Goal: Information Seeking & Learning: Learn about a topic

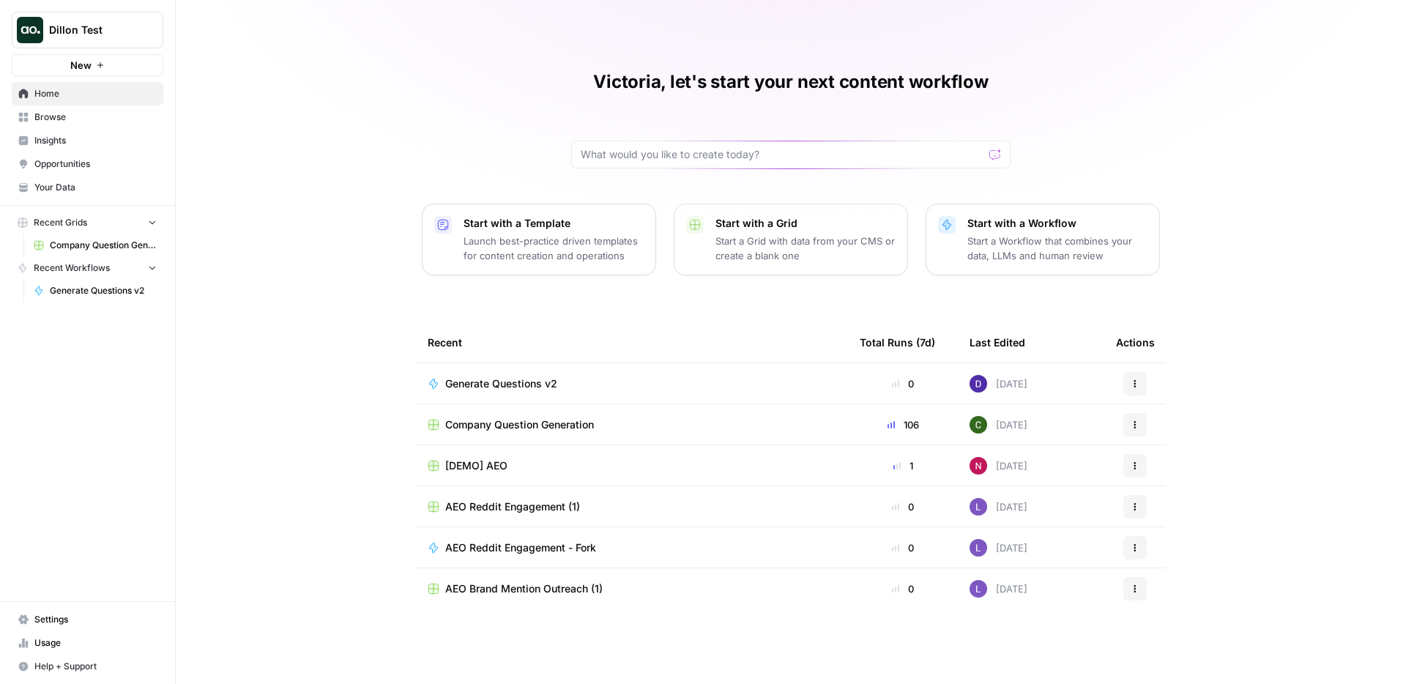
click at [90, 138] on span "Insights" at bounding box center [95, 140] width 122 height 13
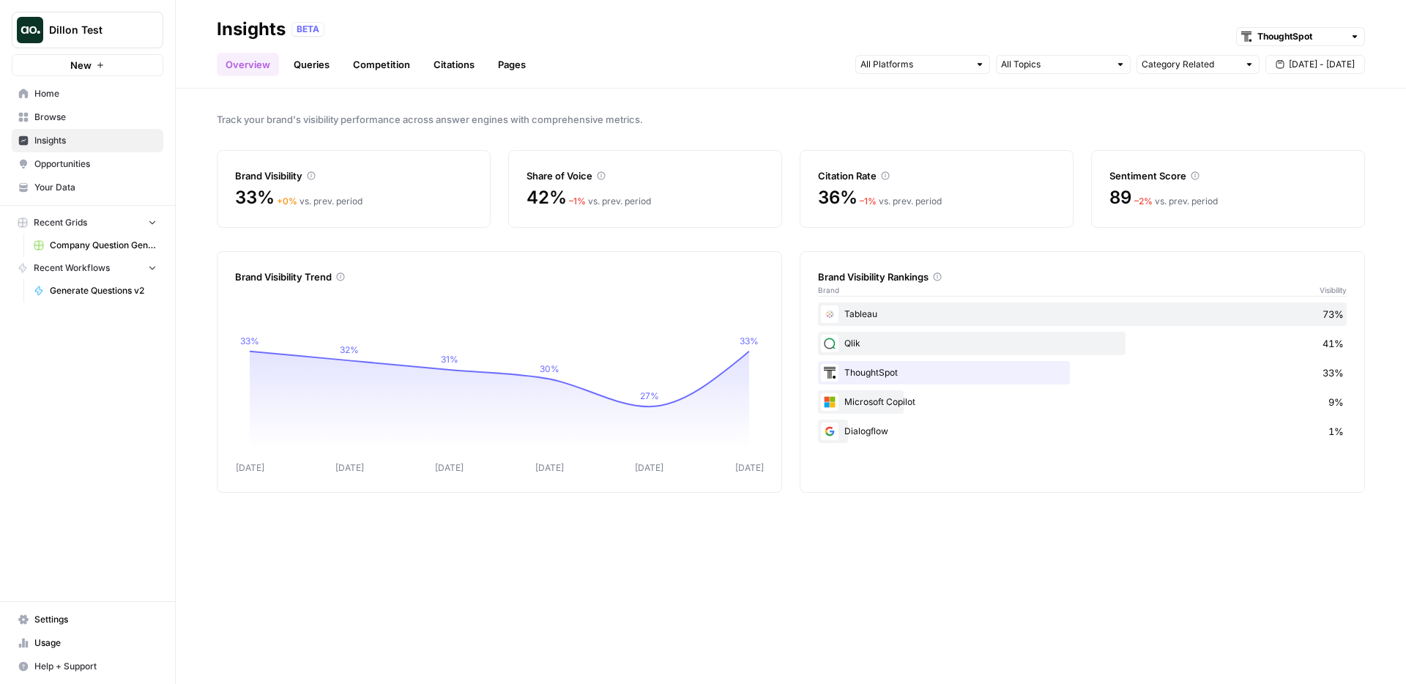
click at [450, 69] on link "Citations" at bounding box center [454, 64] width 59 height 23
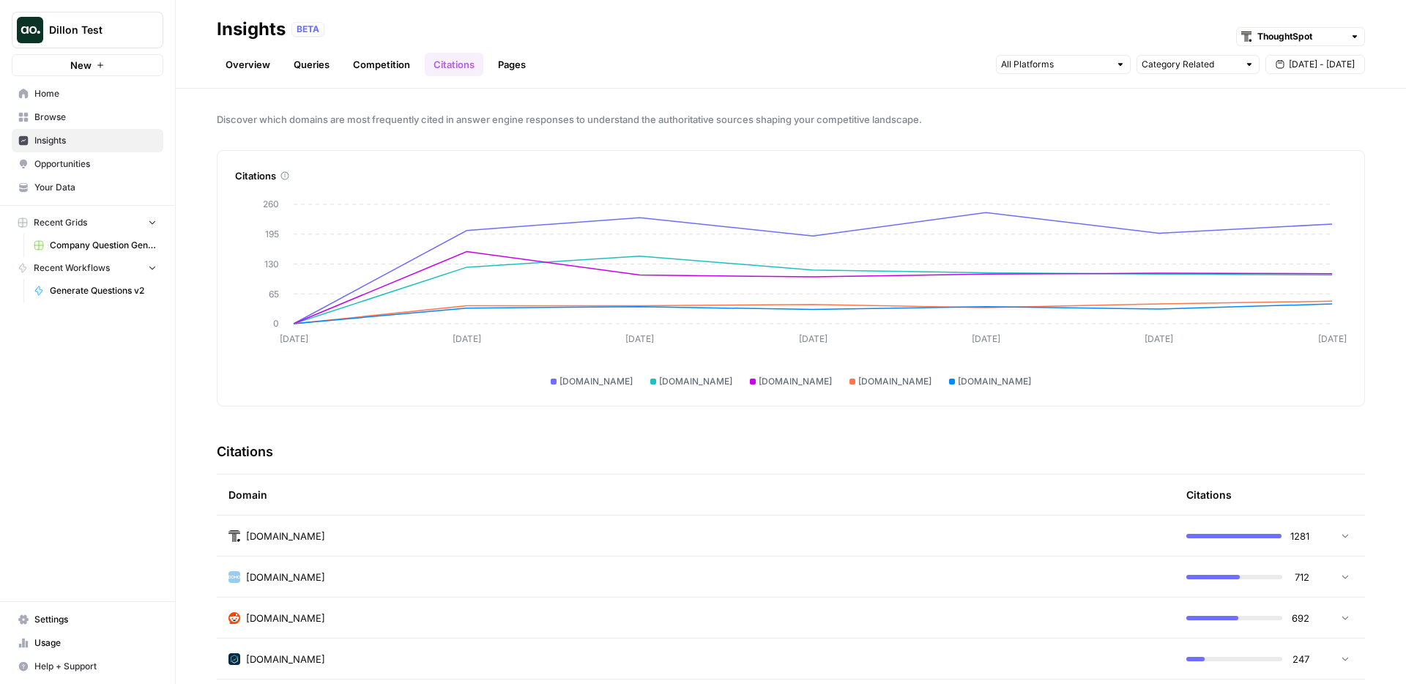
click at [307, 68] on link "Queries" at bounding box center [311, 64] width 53 height 23
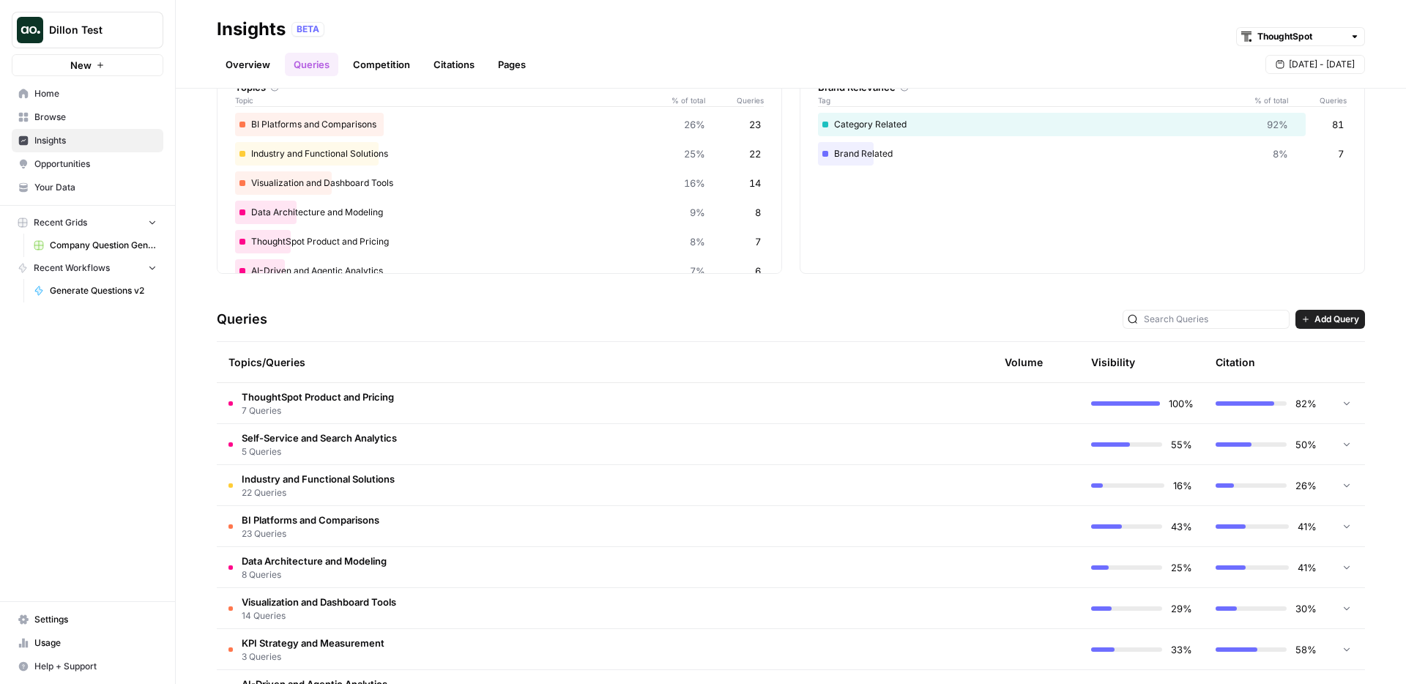
click at [401, 400] on td "ThoughtSpot Product and Pricing 7 Queries" at bounding box center [531, 403] width 628 height 40
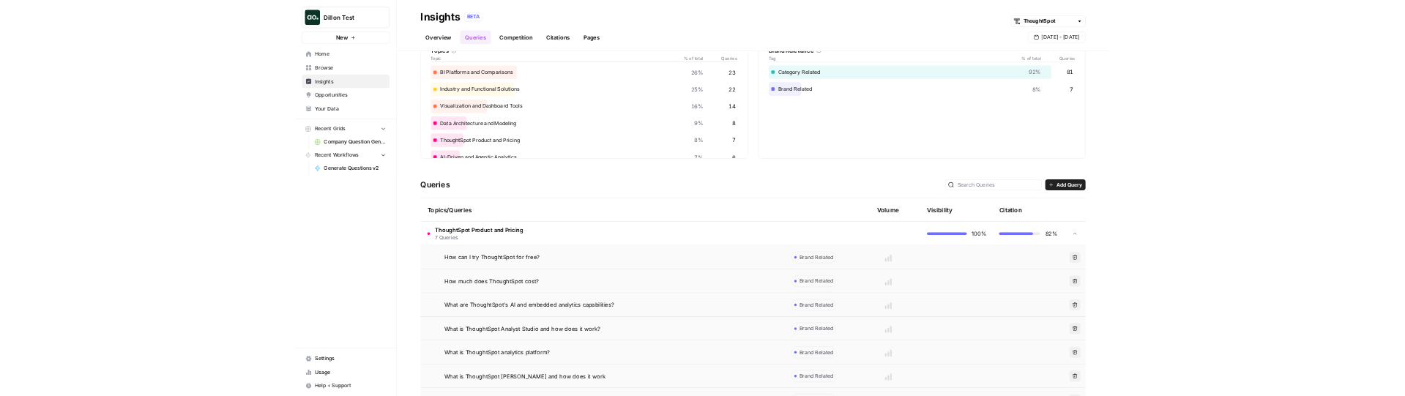
scroll to position [186, 0]
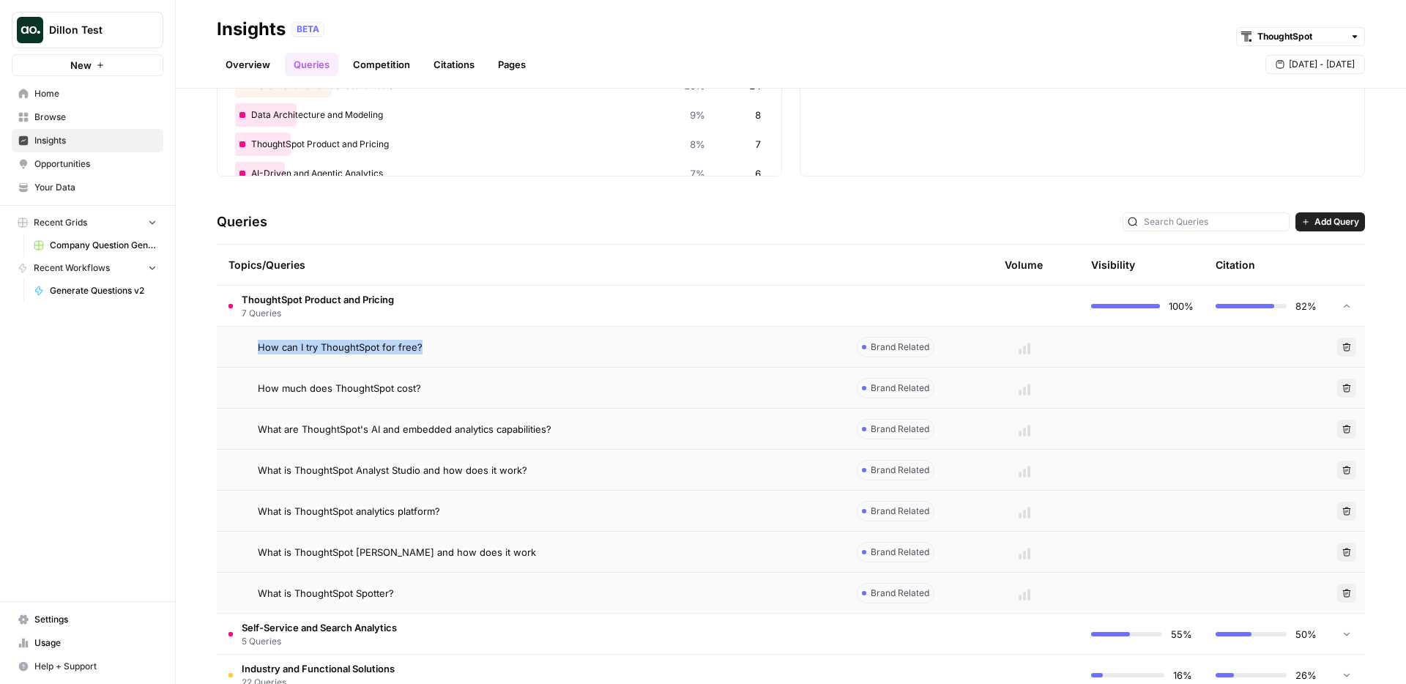
drag, startPoint x: 431, startPoint y: 352, endPoint x: 257, endPoint y: 347, distance: 174.3
click at [256, 346] on div "How can I try ThoughtSpot for free?" at bounding box center [530, 347] width 605 height 15
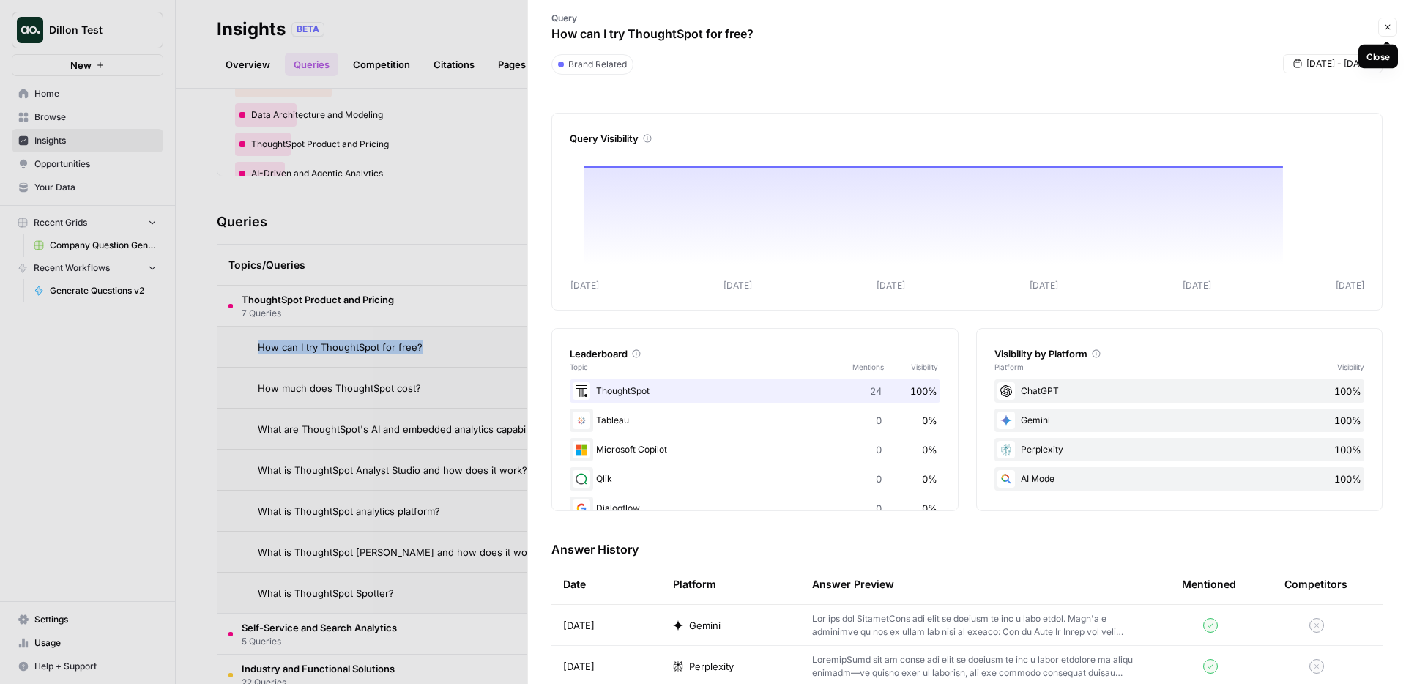
click at [1393, 19] on button "Close" at bounding box center [1387, 27] width 19 height 19
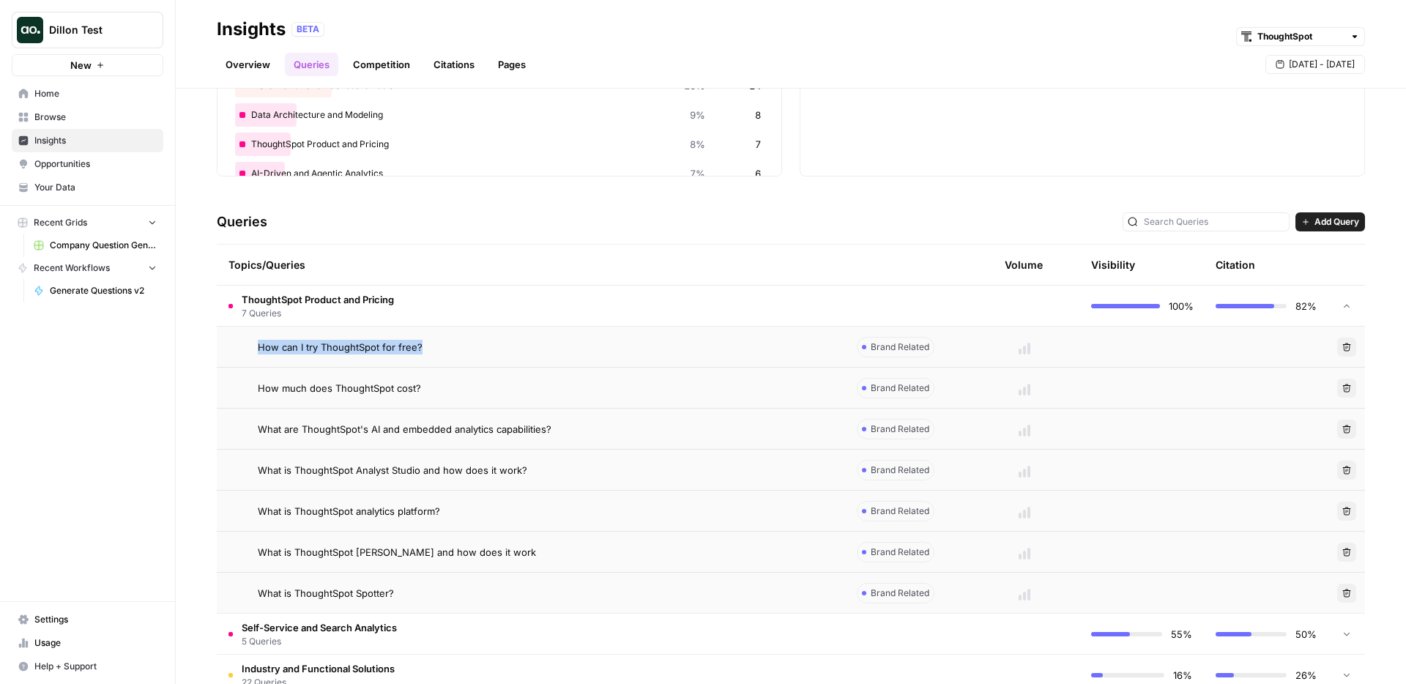
click at [1331, 217] on span "Add Query" at bounding box center [1336, 221] width 45 height 13
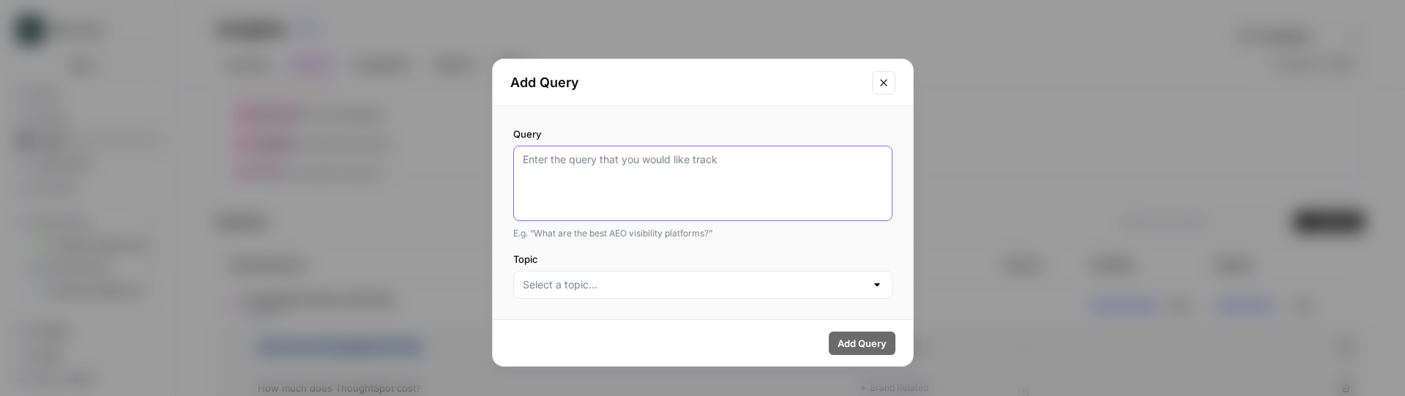
click at [581, 174] on textarea "Query" at bounding box center [703, 183] width 360 height 62
paste textarea "How can I try ThoughtSpot for free?"
type textarea "How can I try ThoughtSpot for free?"
click at [595, 293] on div at bounding box center [702, 285] width 379 height 28
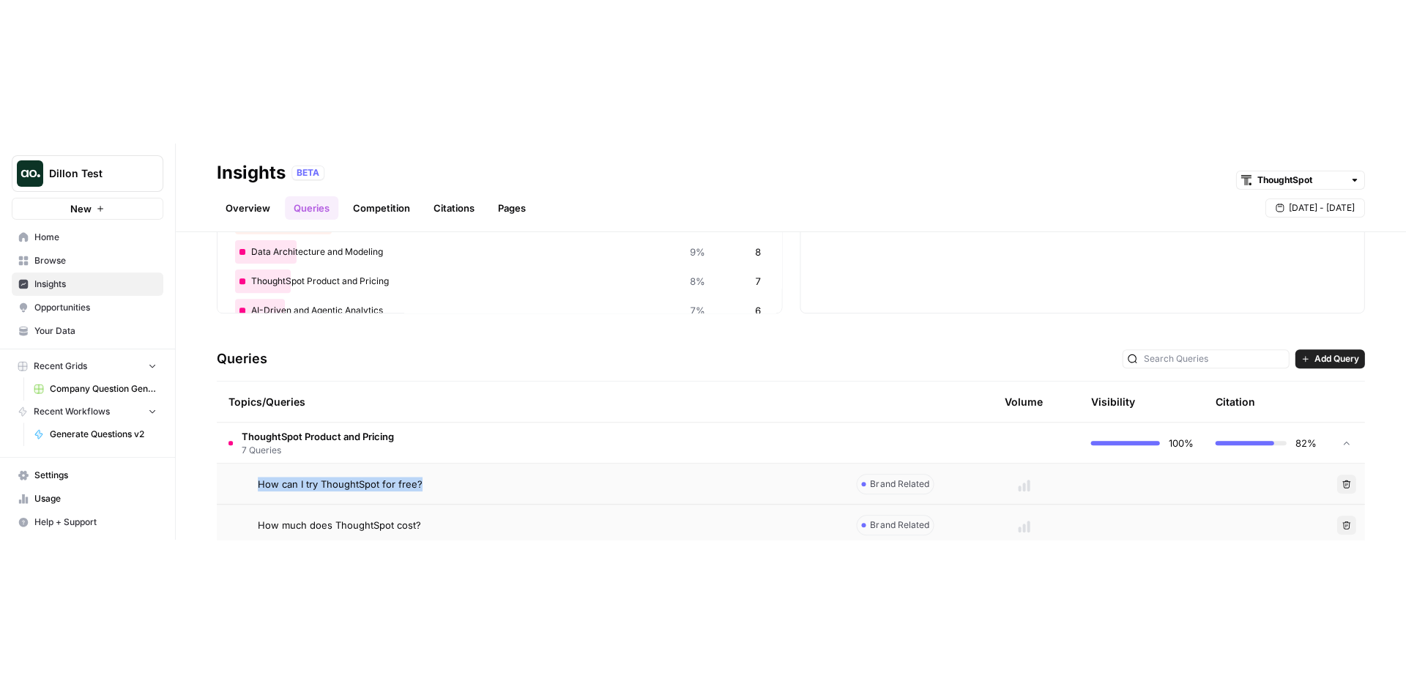
scroll to position [195, 0]
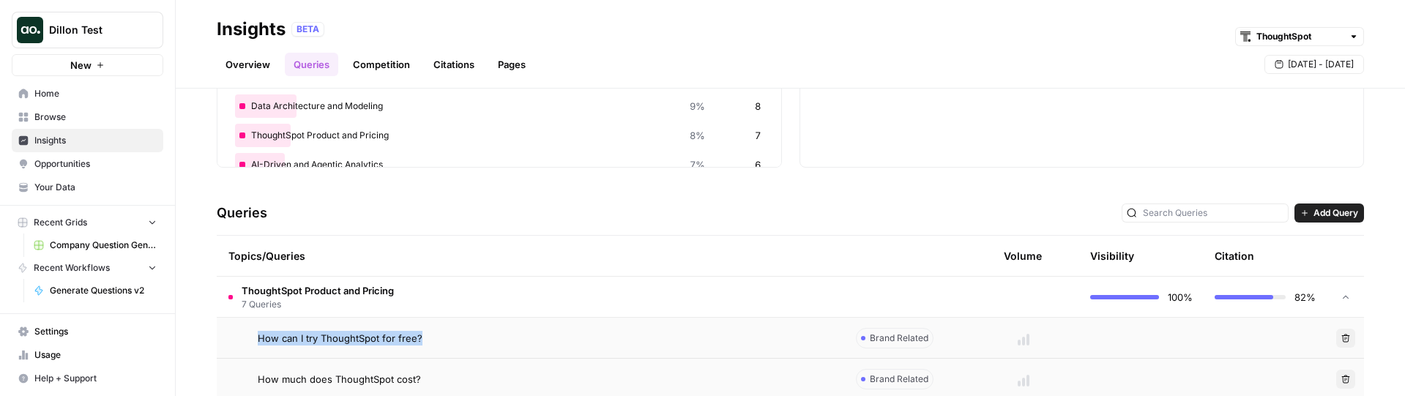
click at [1351, 212] on span "Add Query" at bounding box center [1336, 213] width 45 height 13
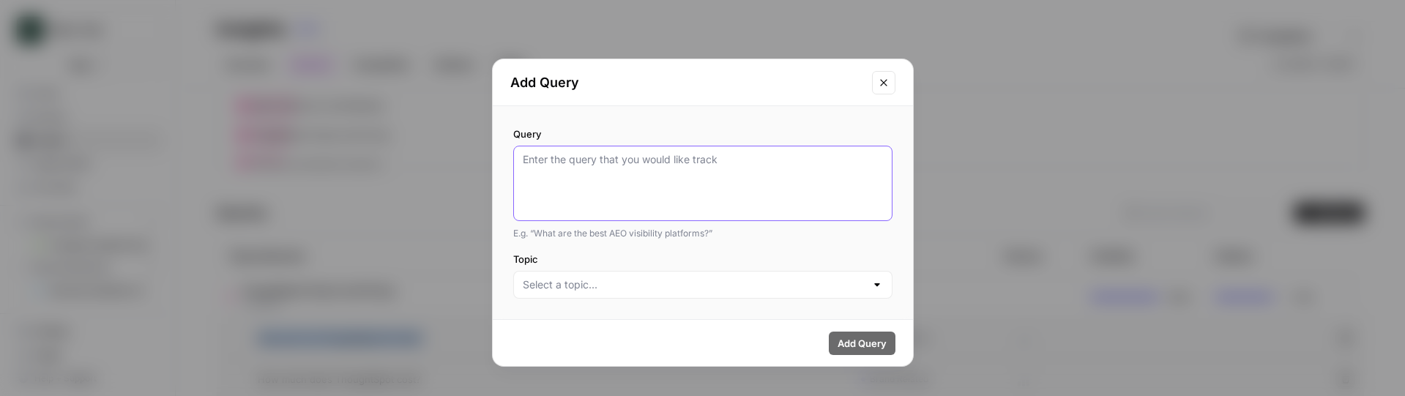
click at [757, 166] on textarea "Query" at bounding box center [703, 183] width 360 height 62
paste textarea "How can I try ThoughtSpot for free?"
type textarea "How can I try ThoughtSpot for free?"
click at [597, 286] on input "Topic" at bounding box center [694, 285] width 343 height 15
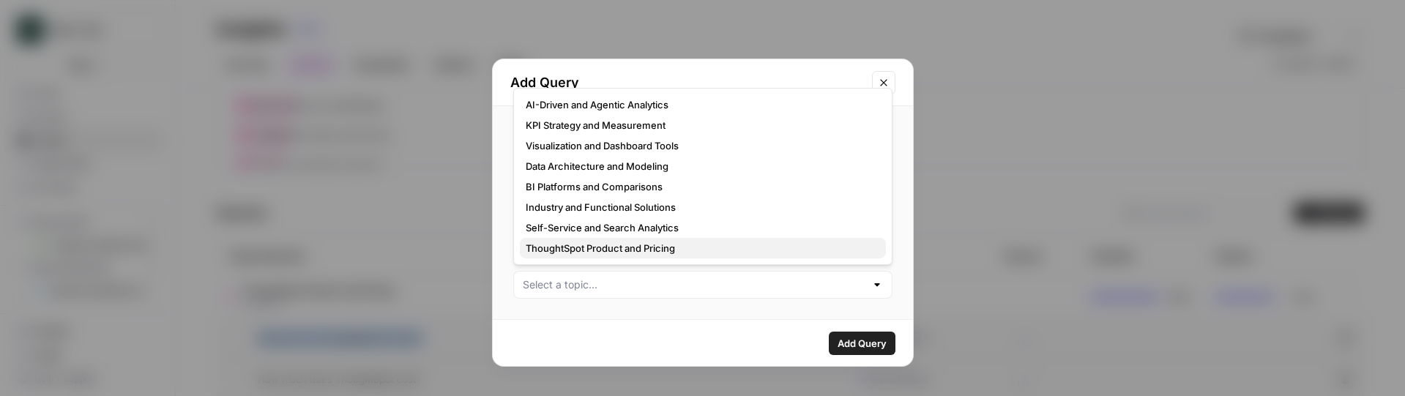
click at [581, 251] on span "ThoughtSpot Product and Pricing" at bounding box center [700, 248] width 349 height 15
type input "ThoughtSpot Product and Pricing"
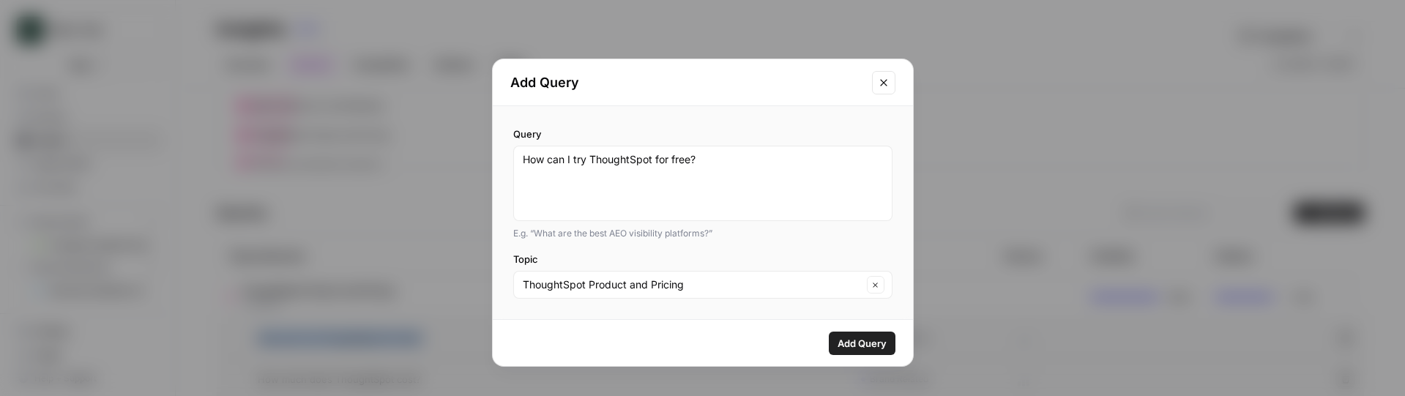
click at [858, 343] on span "Add Query" at bounding box center [862, 343] width 49 height 15
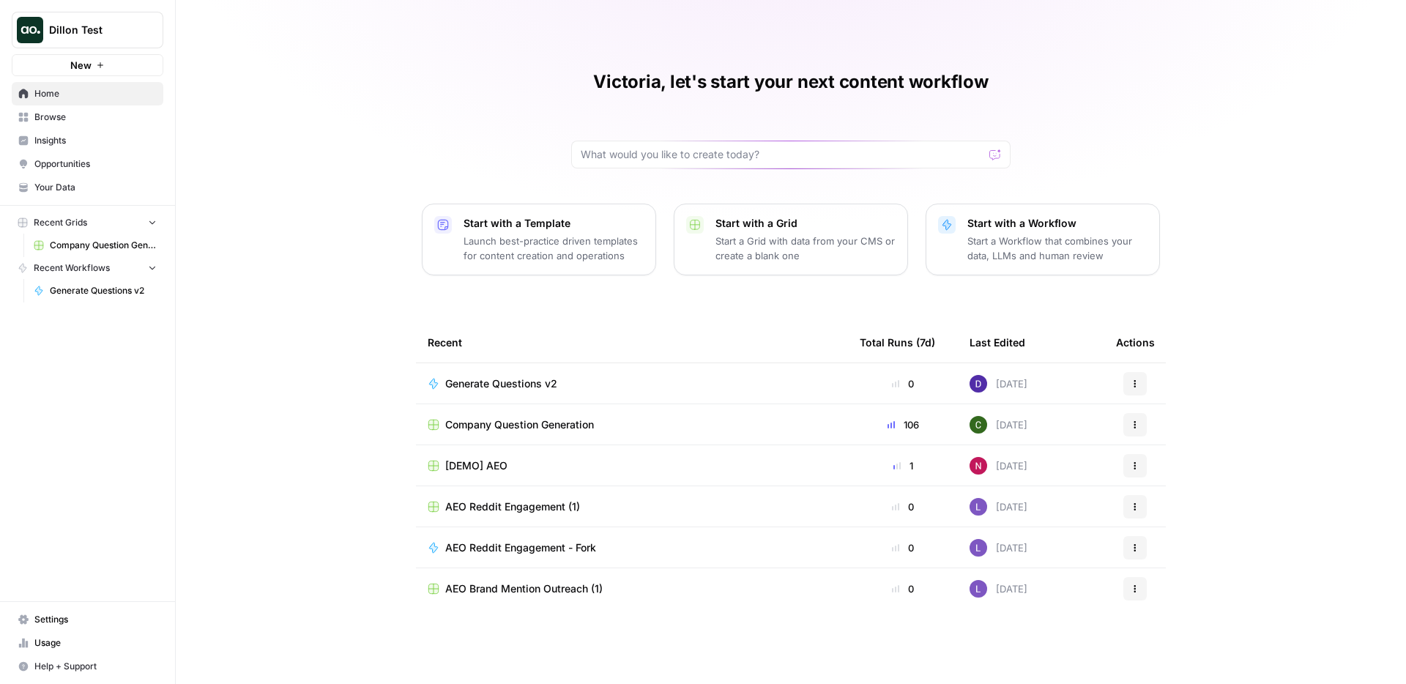
click at [56, 129] on link "Insights" at bounding box center [88, 140] width 152 height 23
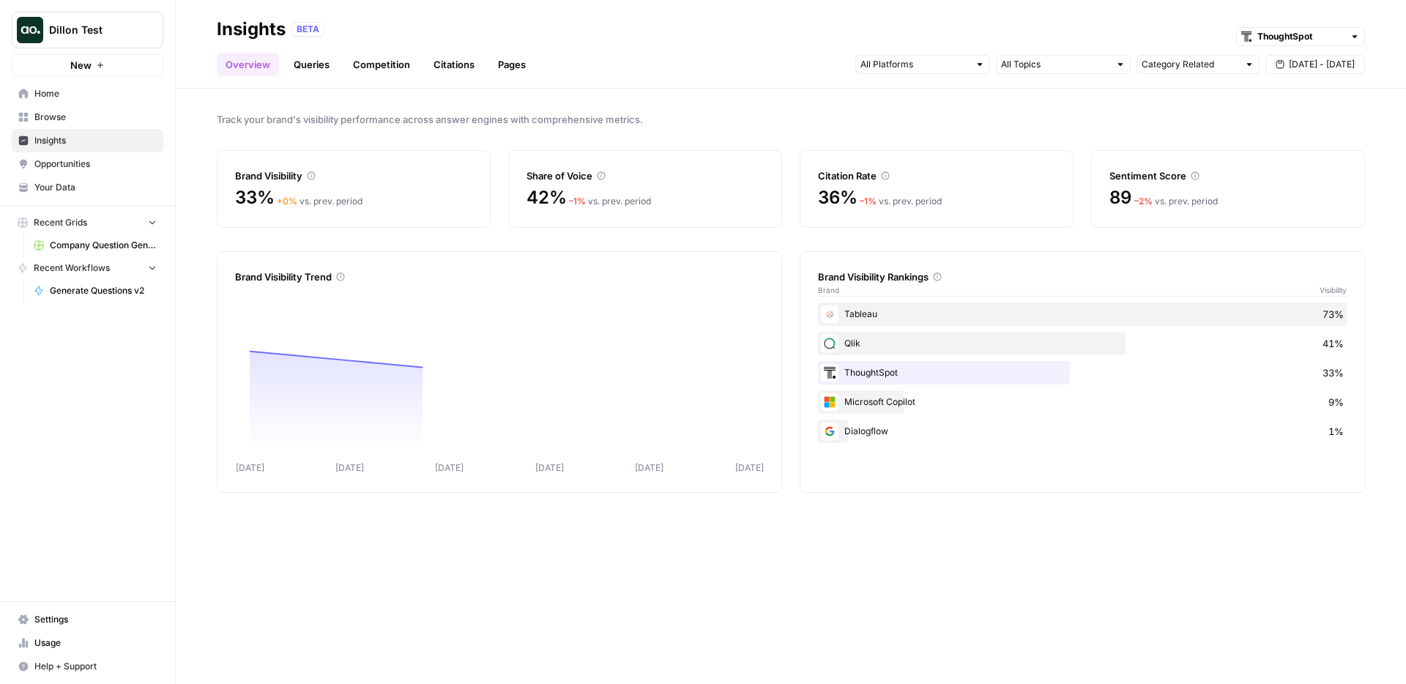
click at [508, 68] on link "Pages" at bounding box center [511, 64] width 45 height 23
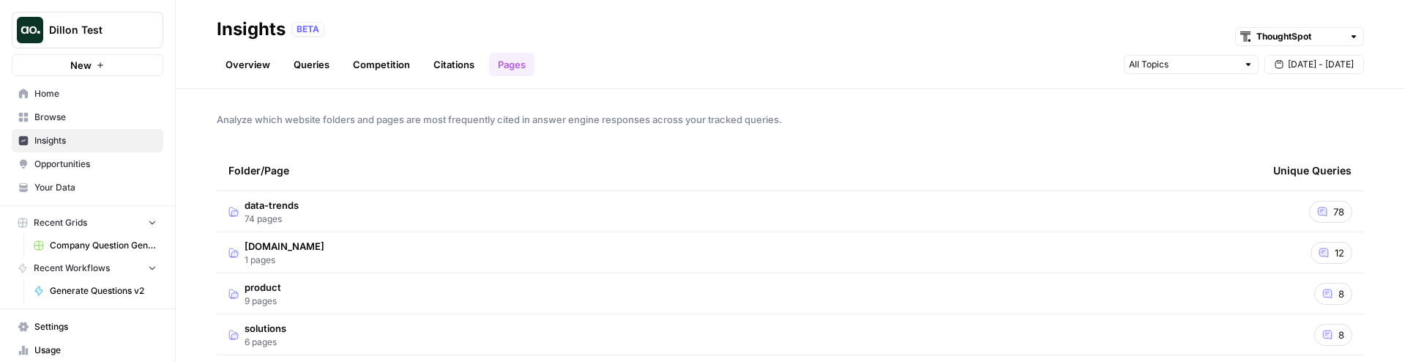
click at [695, 228] on td "data-trends 74 pages" at bounding box center [739, 211] width 1045 height 40
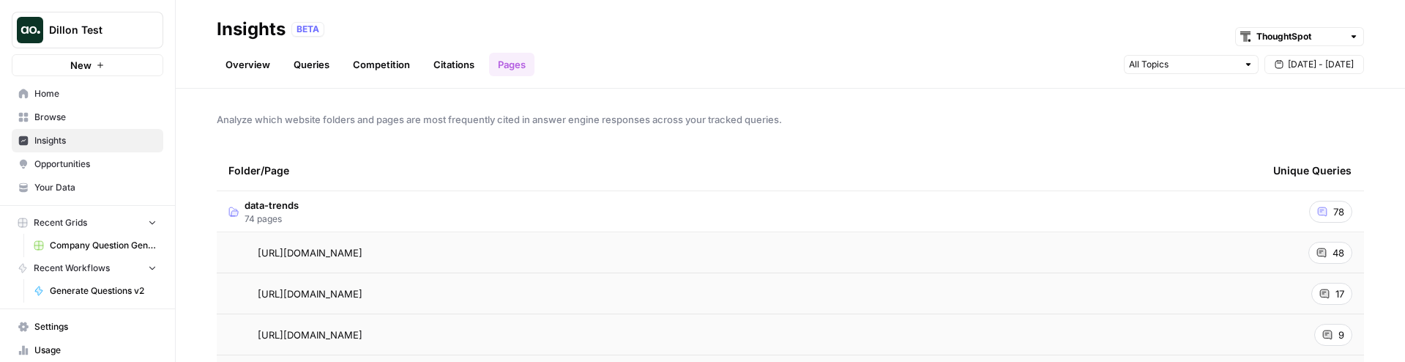
click at [102, 53] on div "Dillon Test New" at bounding box center [87, 38] width 175 height 76
click at [100, 35] on span "Dillon Test" at bounding box center [93, 30] width 89 height 15
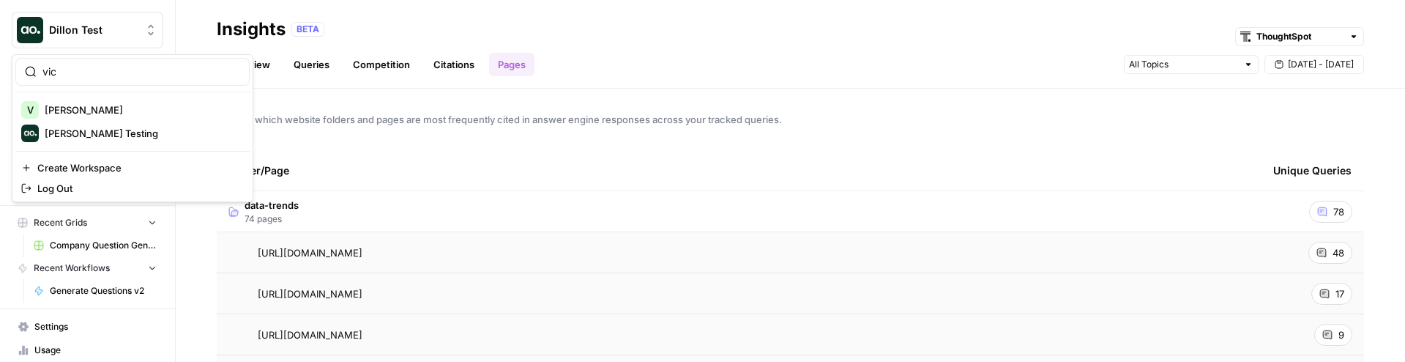
type input "vic"
click at [81, 124] on div "Vicky Testing" at bounding box center [132, 133] width 223 height 18
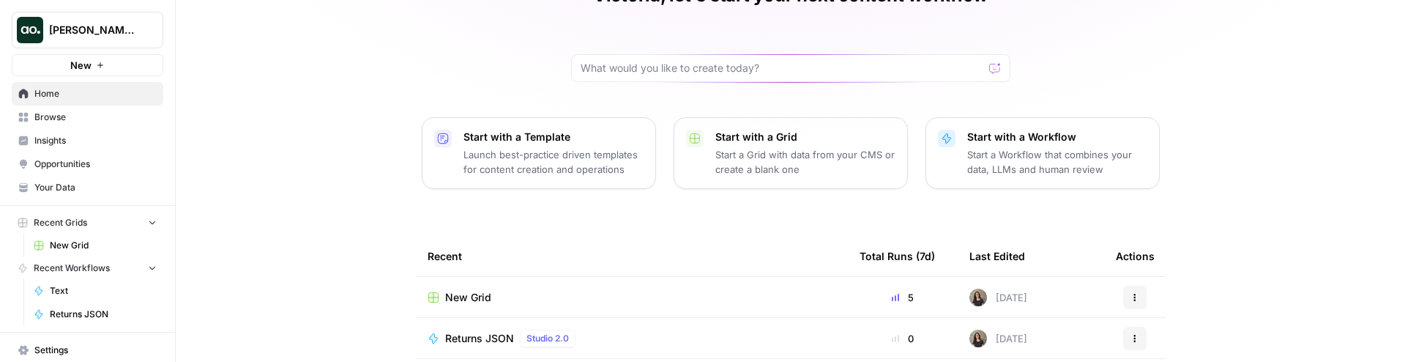
scroll to position [103, 0]
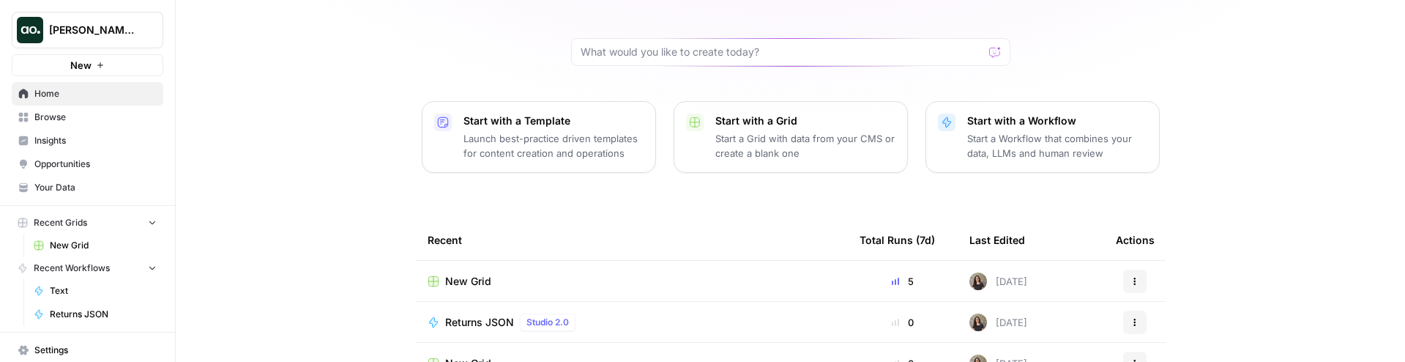
click at [1026, 126] on p "Start with a Workflow" at bounding box center [1057, 121] width 180 height 15
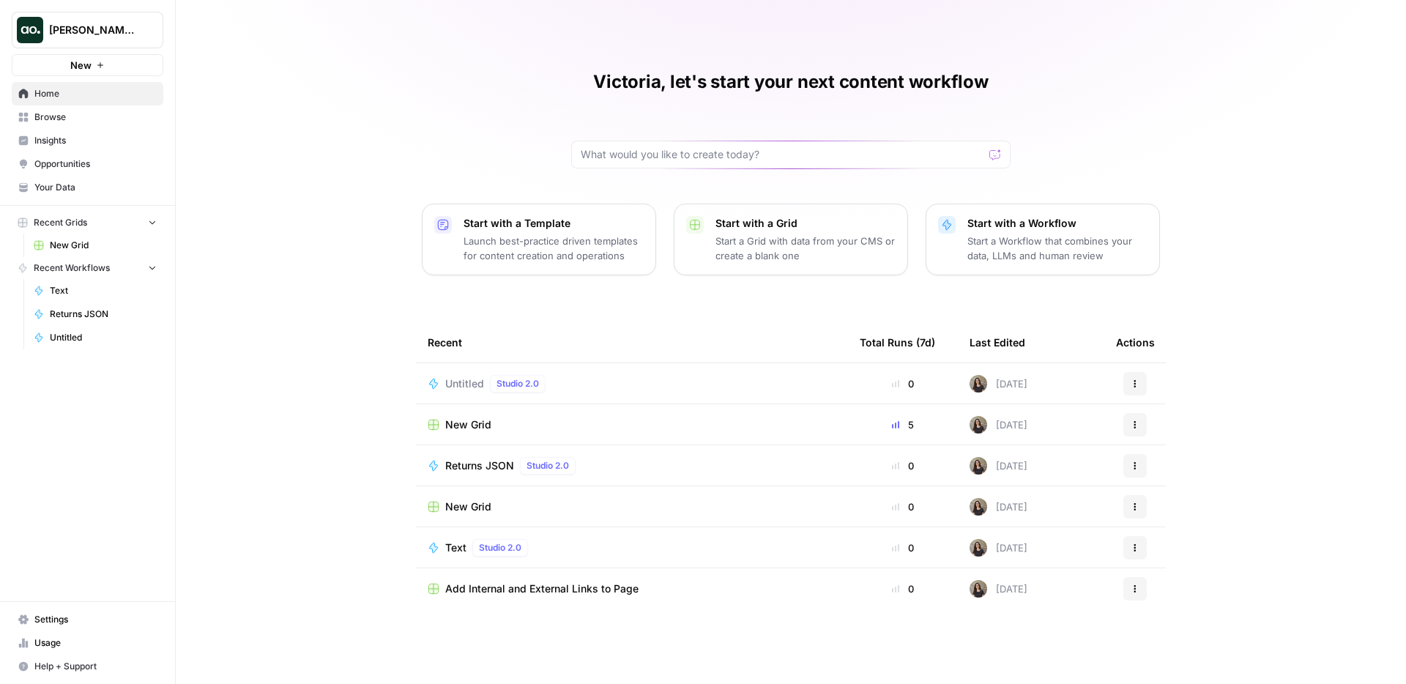
click at [113, 31] on span "Vicky Testing" at bounding box center [93, 30] width 89 height 15
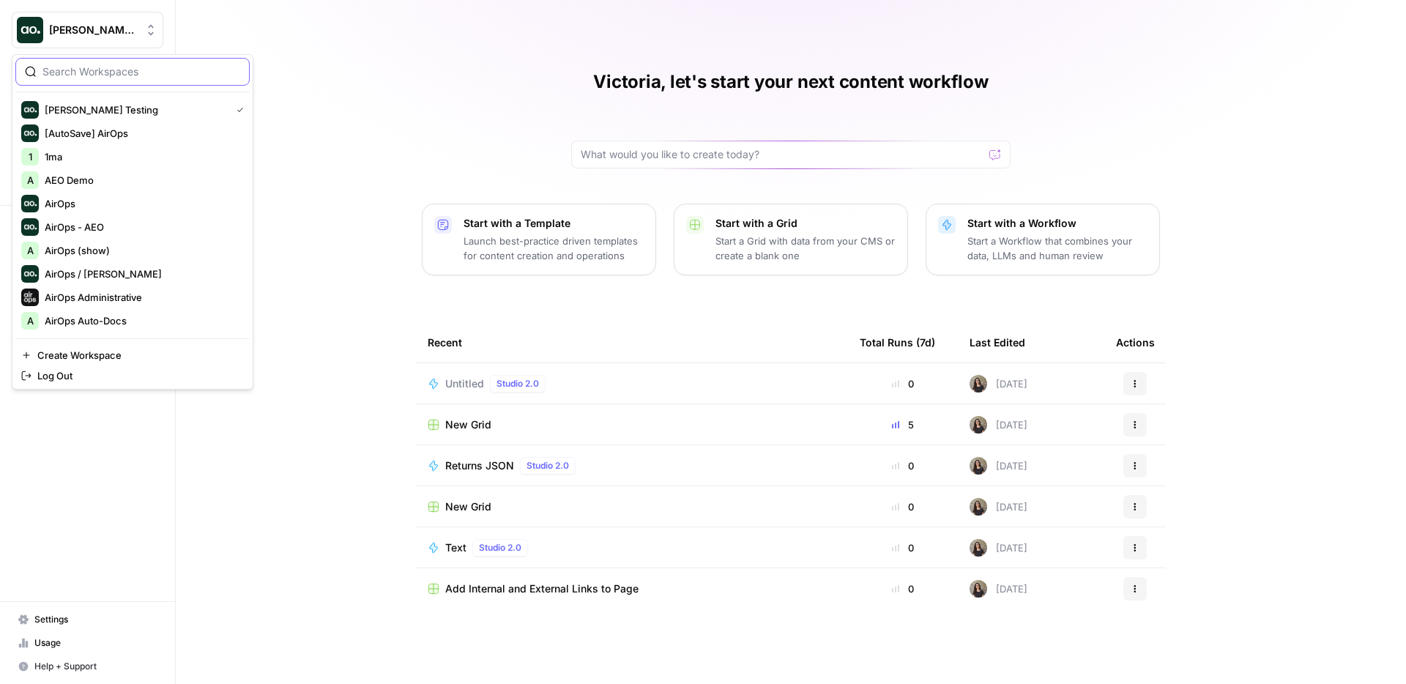
click at [121, 70] on input "search" at bounding box center [141, 71] width 198 height 15
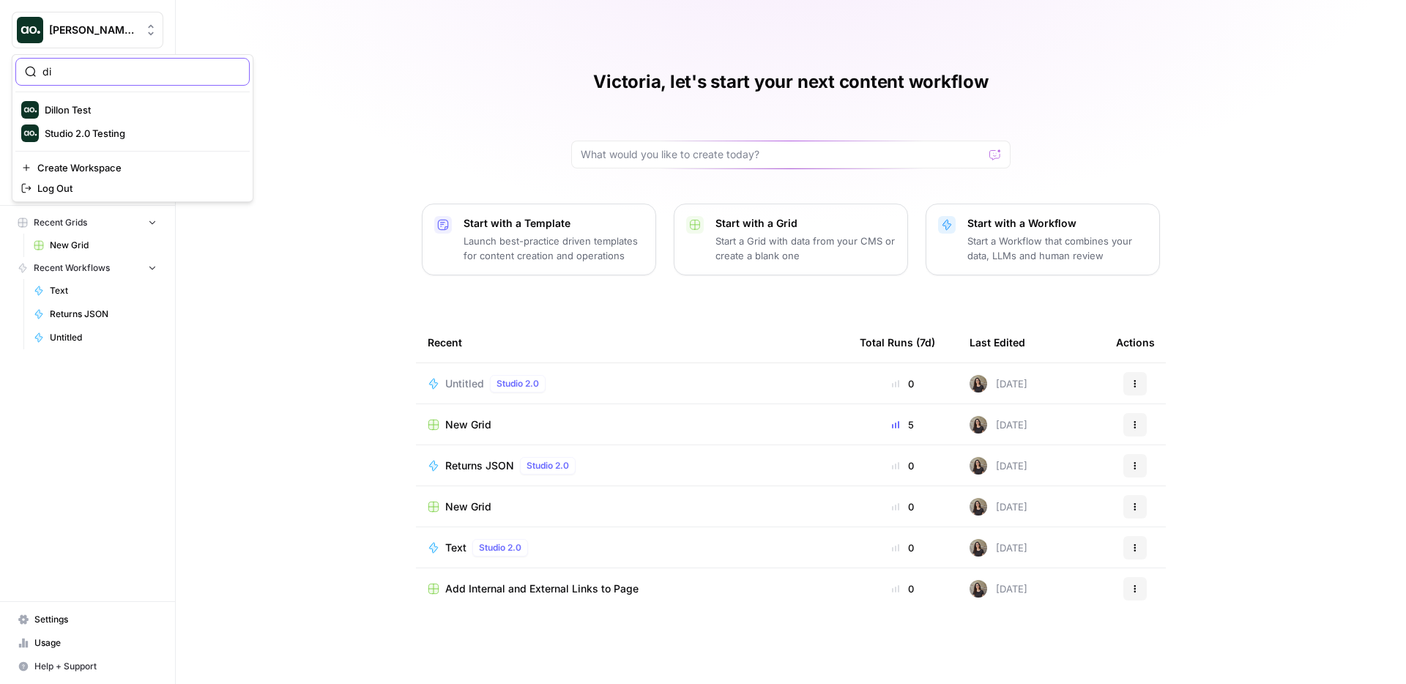
type input "di"
click at [102, 107] on span "Dillon Test" at bounding box center [141, 110] width 193 height 15
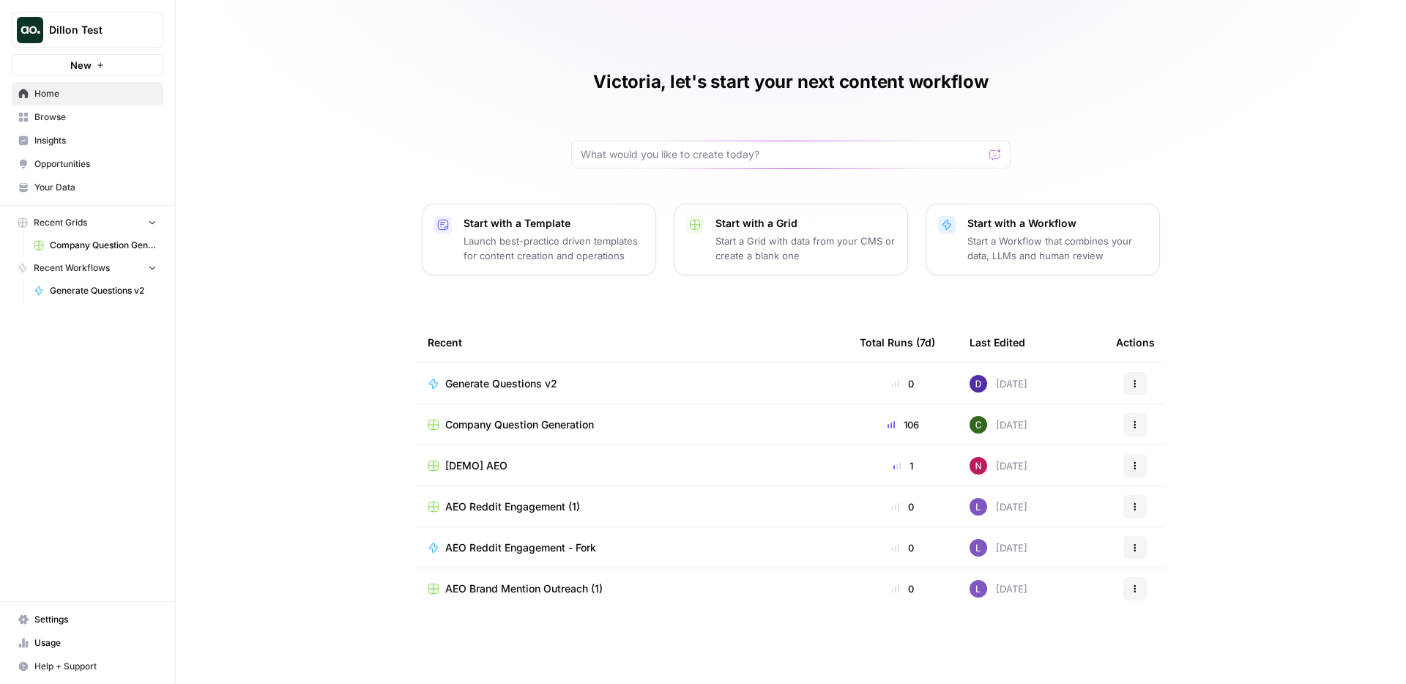
click at [71, 179] on link "Your Data" at bounding box center [88, 187] width 152 height 23
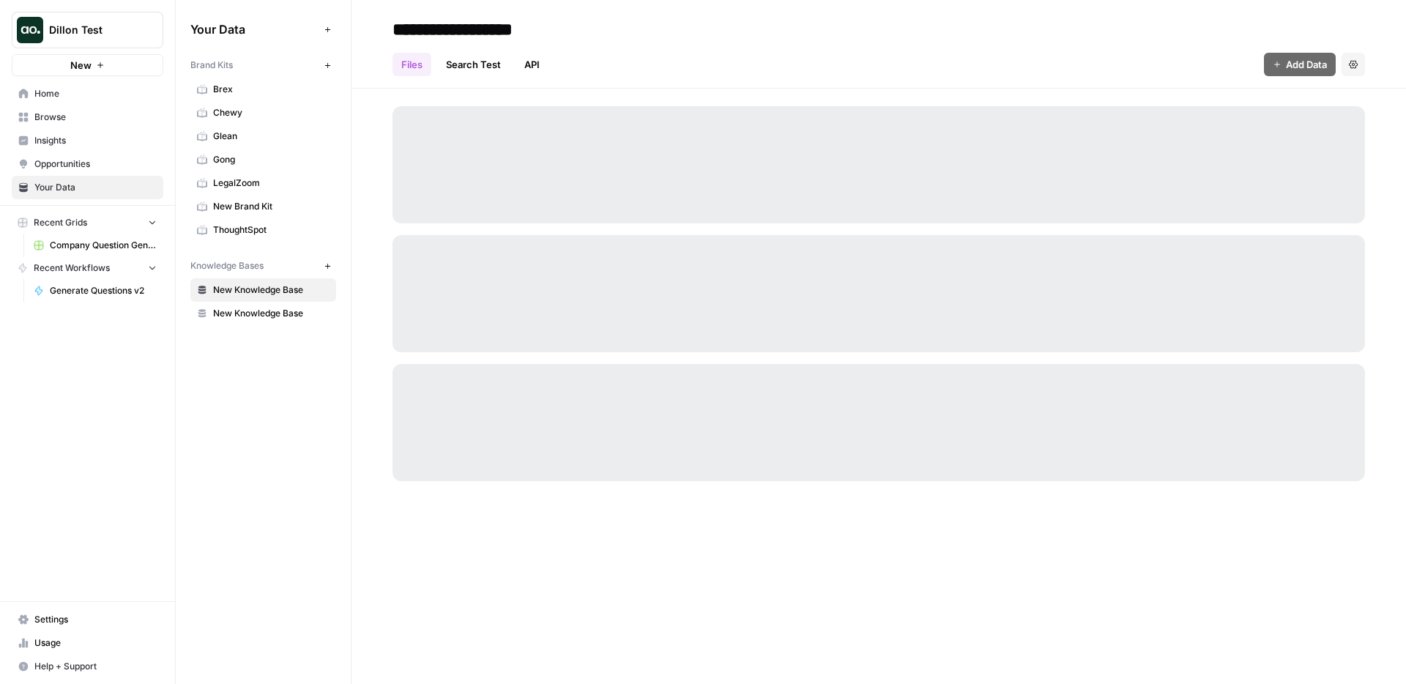
click at [89, 150] on link "Insights" at bounding box center [88, 140] width 152 height 23
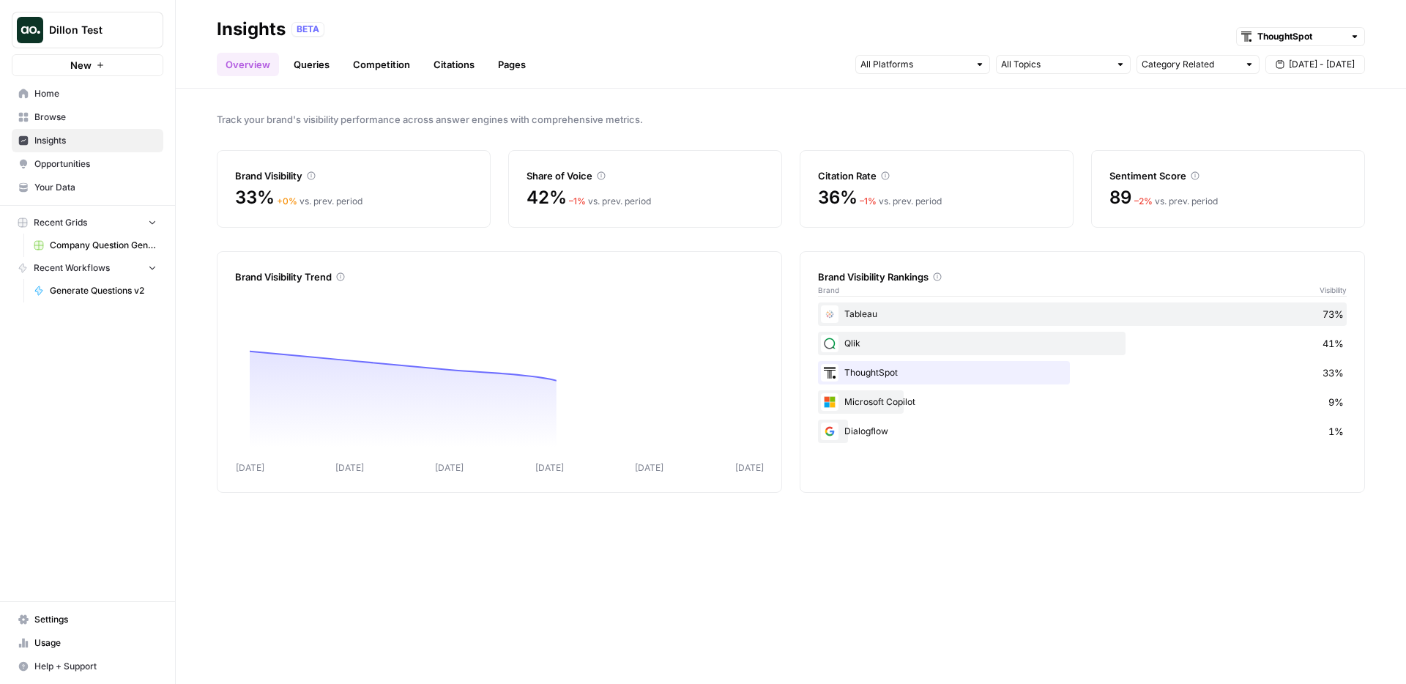
click at [520, 51] on div "Overview Queries Competition Citations Pages Category Related [DATE] - [DATE]" at bounding box center [791, 58] width 1148 height 35
click at [514, 58] on link "Pages" at bounding box center [511, 64] width 45 height 23
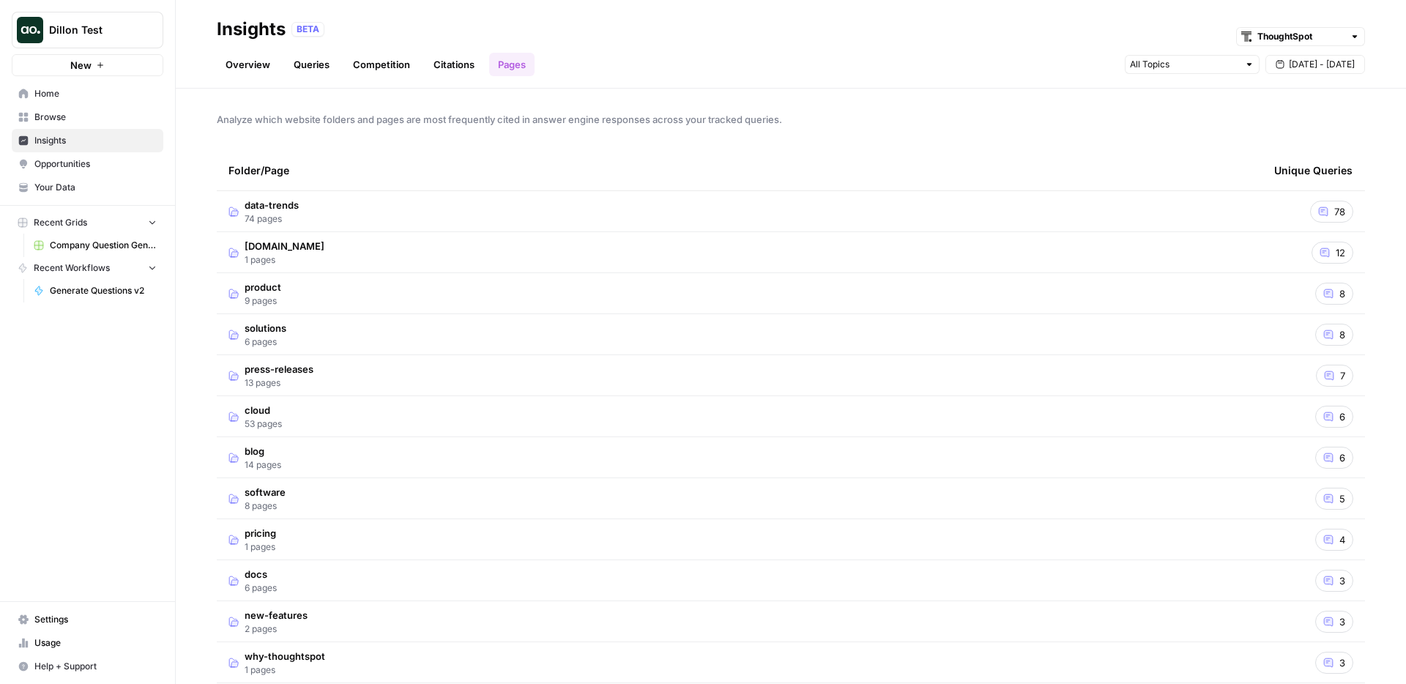
click at [330, 196] on td "data-trends 74 pages" at bounding box center [740, 211] width 1046 height 40
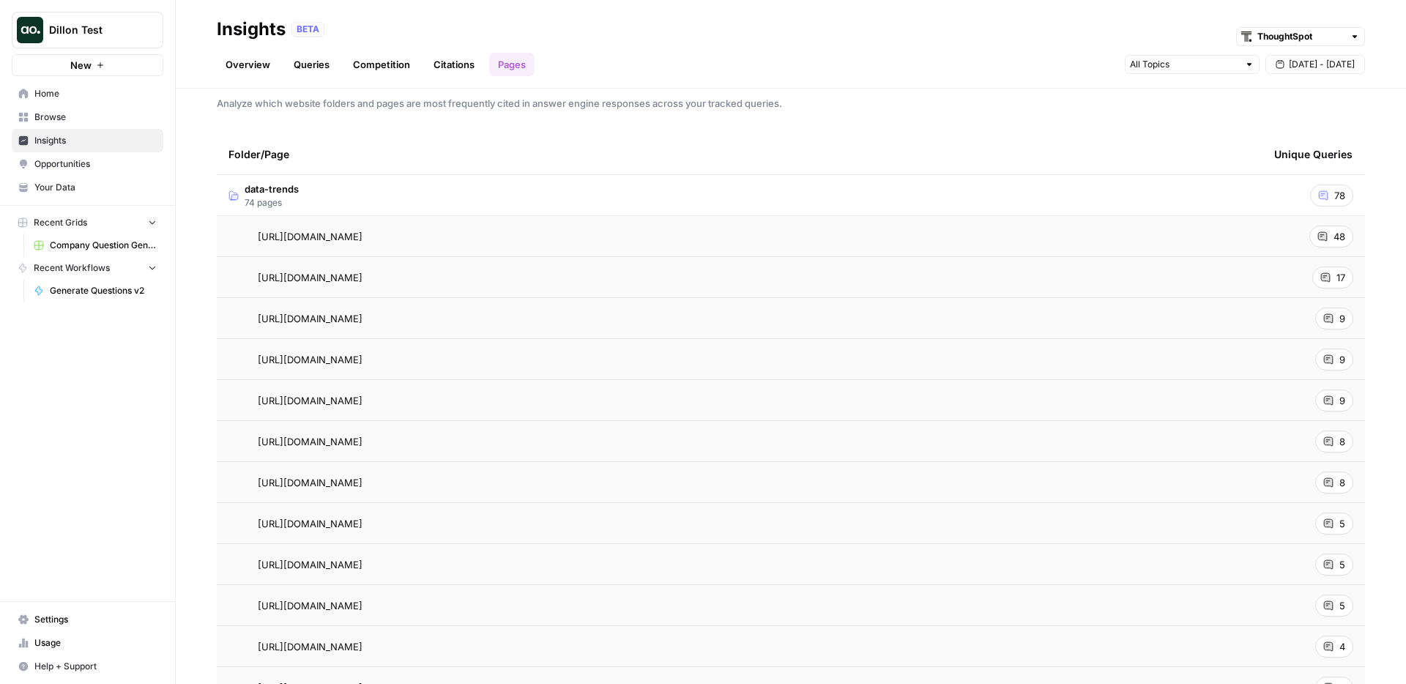
scroll to position [20, 0]
click at [353, 212] on td "[URL][DOMAIN_NAME]" at bounding box center [740, 232] width 1046 height 40
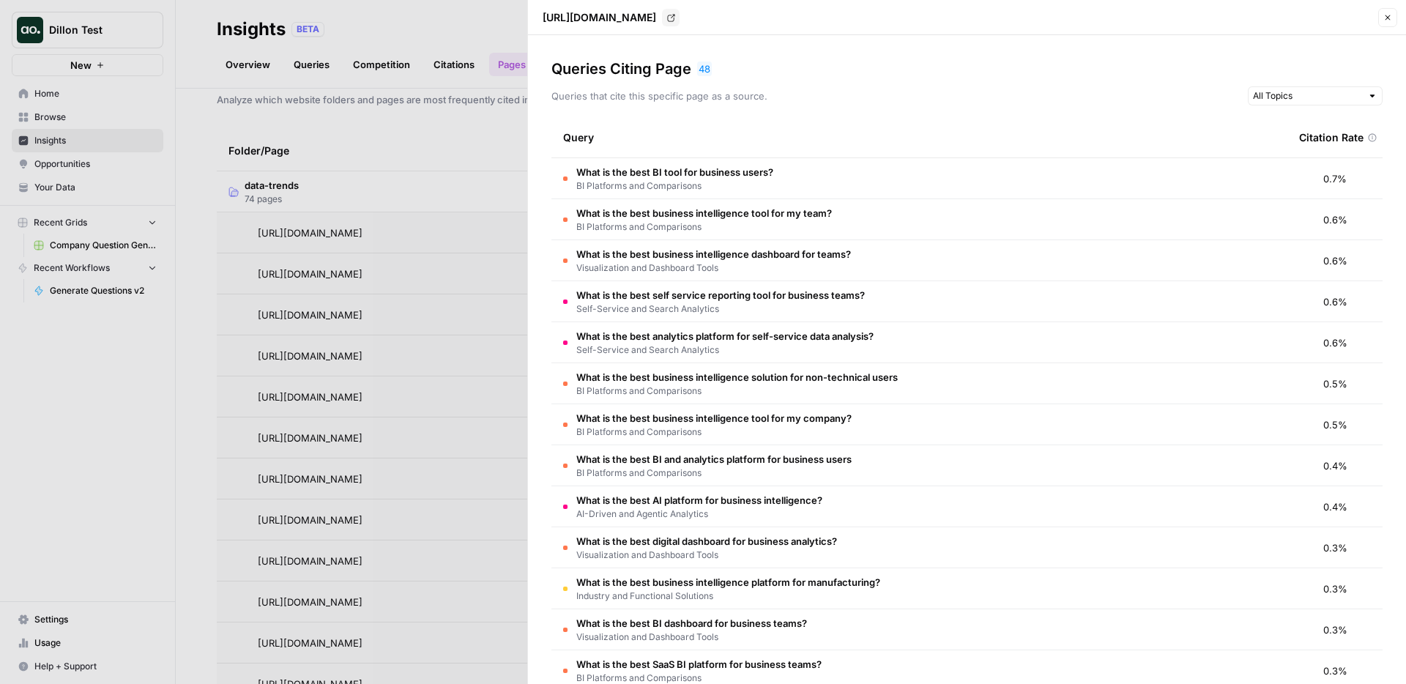
click at [458, 115] on div at bounding box center [703, 342] width 1406 height 684
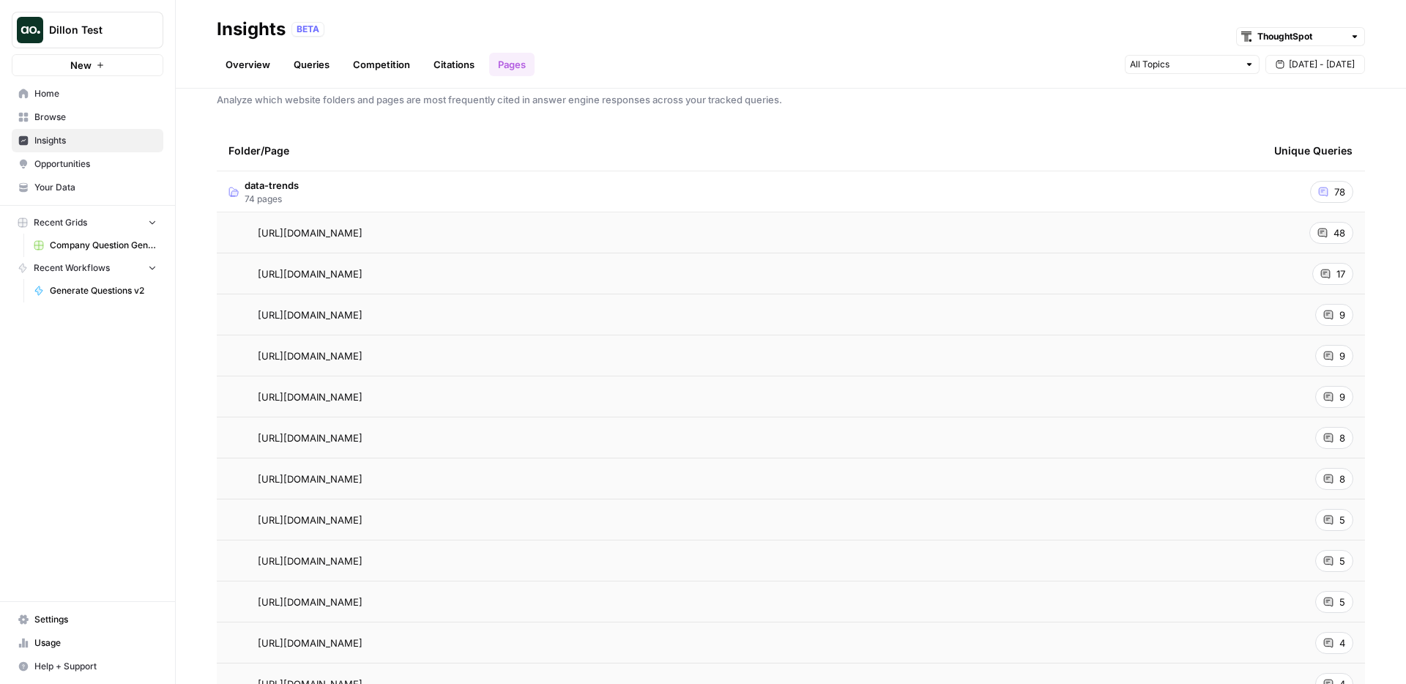
click at [421, 183] on td "data-trends 74 pages" at bounding box center [740, 191] width 1046 height 40
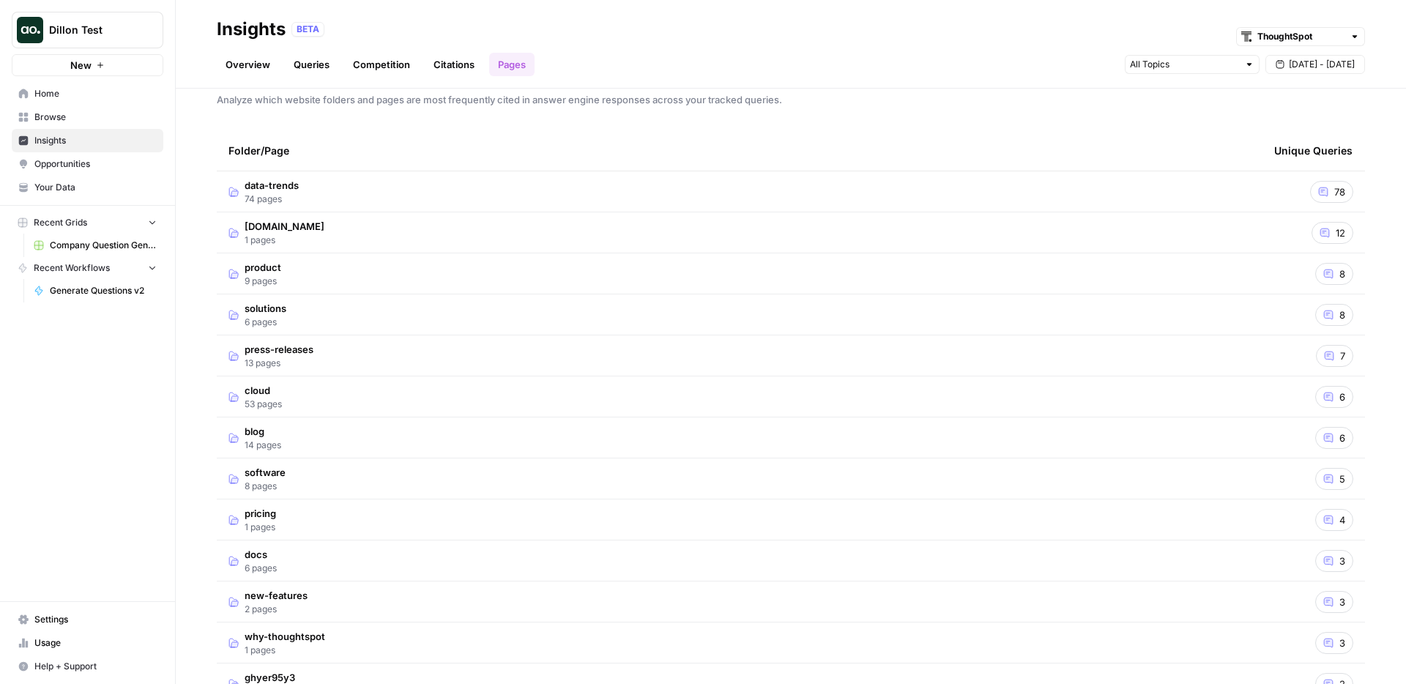
click at [337, 326] on td "solutions 6 pages" at bounding box center [740, 314] width 1046 height 40
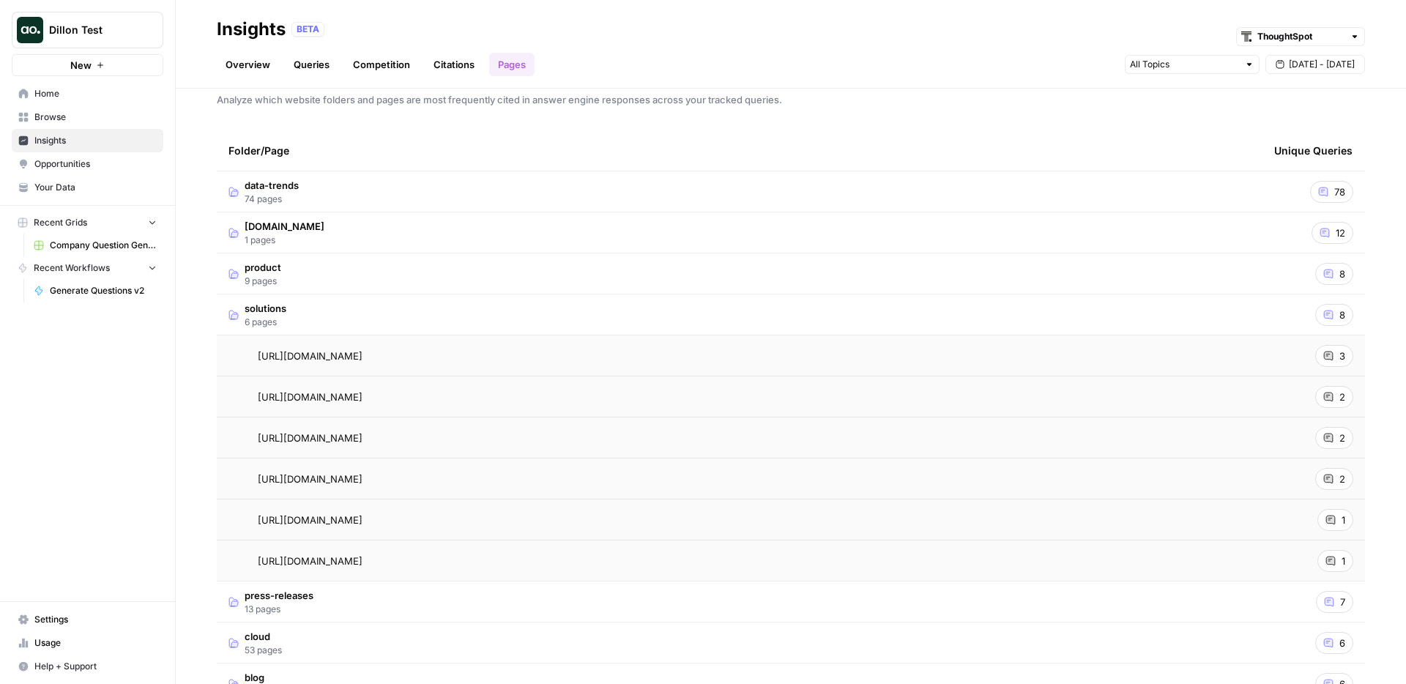
click at [337, 326] on td "solutions 6 pages" at bounding box center [740, 314] width 1046 height 40
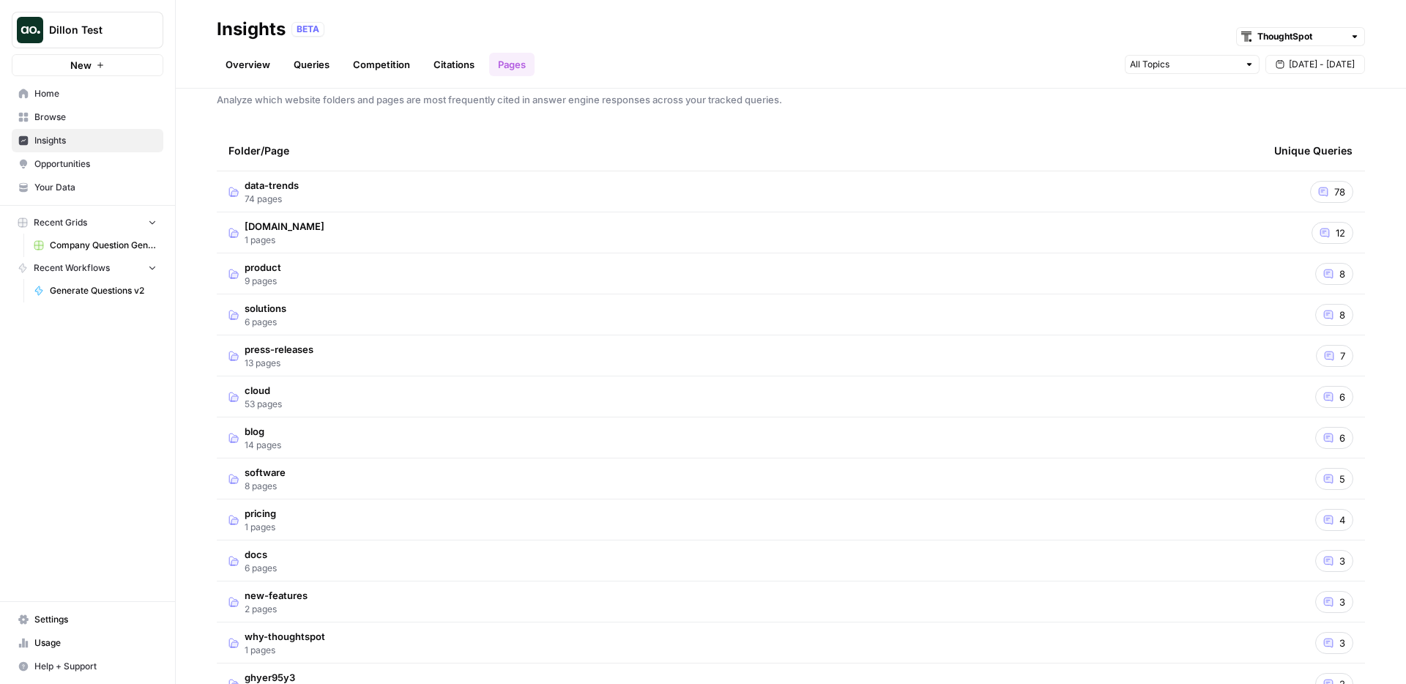
click at [372, 102] on span "Analyze which website folders and pages are most frequently cited in answer eng…" at bounding box center [791, 99] width 1148 height 15
click at [317, 94] on span "Analyze which website folders and pages are most frequently cited in answer eng…" at bounding box center [791, 99] width 1148 height 15
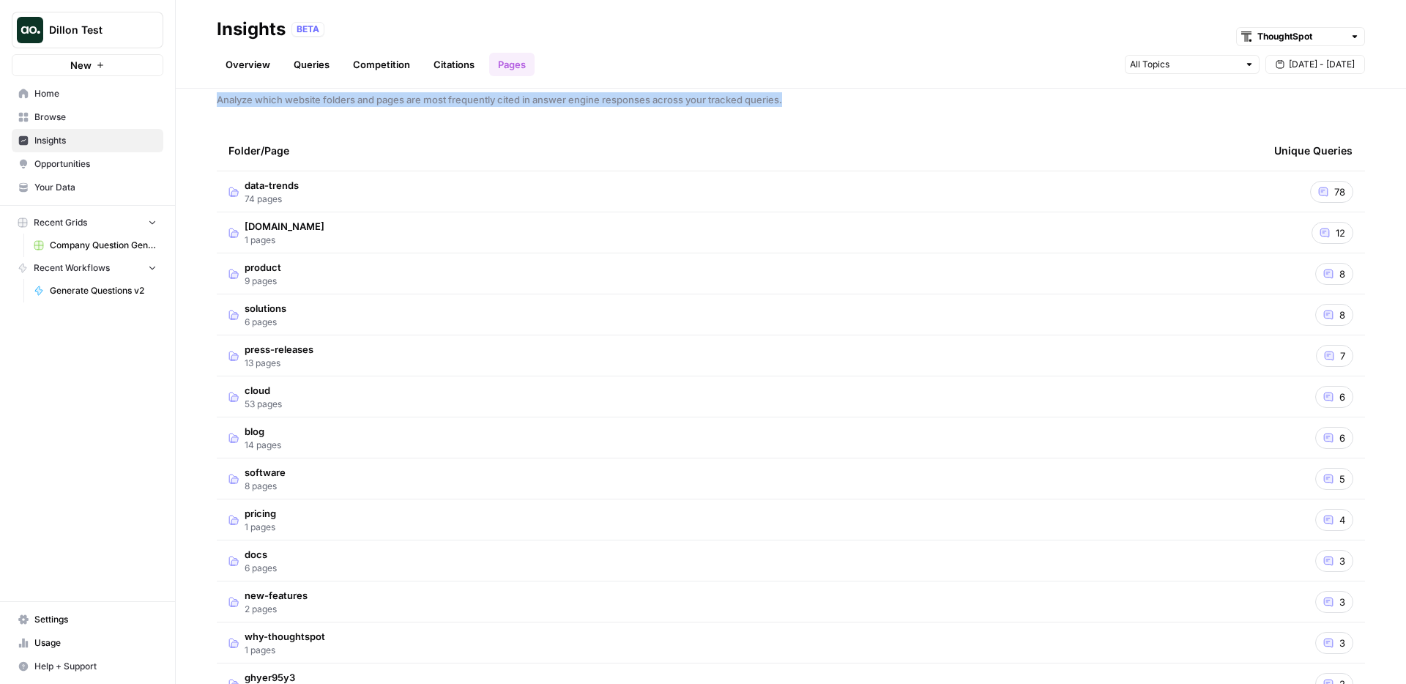
click at [317, 94] on span "Analyze which website folders and pages are most frequently cited in answer eng…" at bounding box center [791, 99] width 1148 height 15
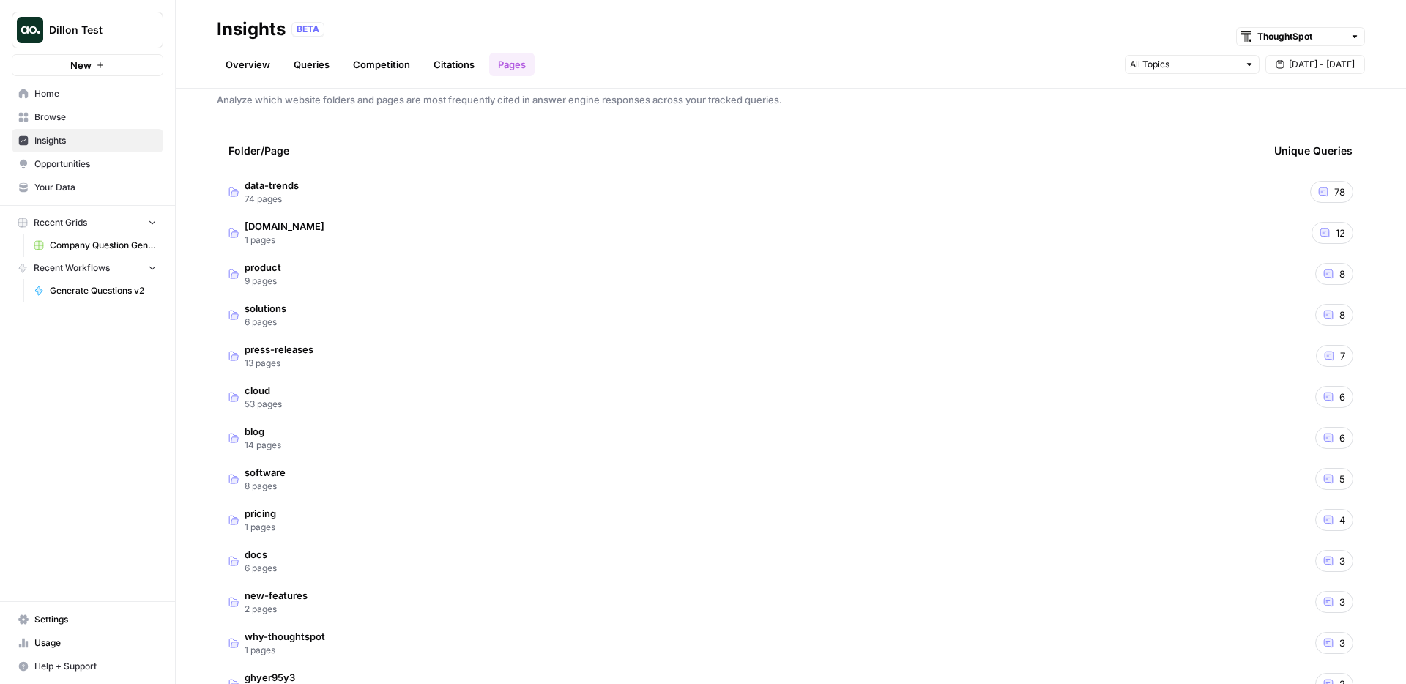
click at [316, 97] on span "Analyze which website folders and pages are most frequently cited in answer eng…" at bounding box center [791, 99] width 1148 height 15
click at [316, 97] on div "Analyze which website folders and pages are most frequently cited in answer eng…" at bounding box center [791, 386] width 1230 height 595
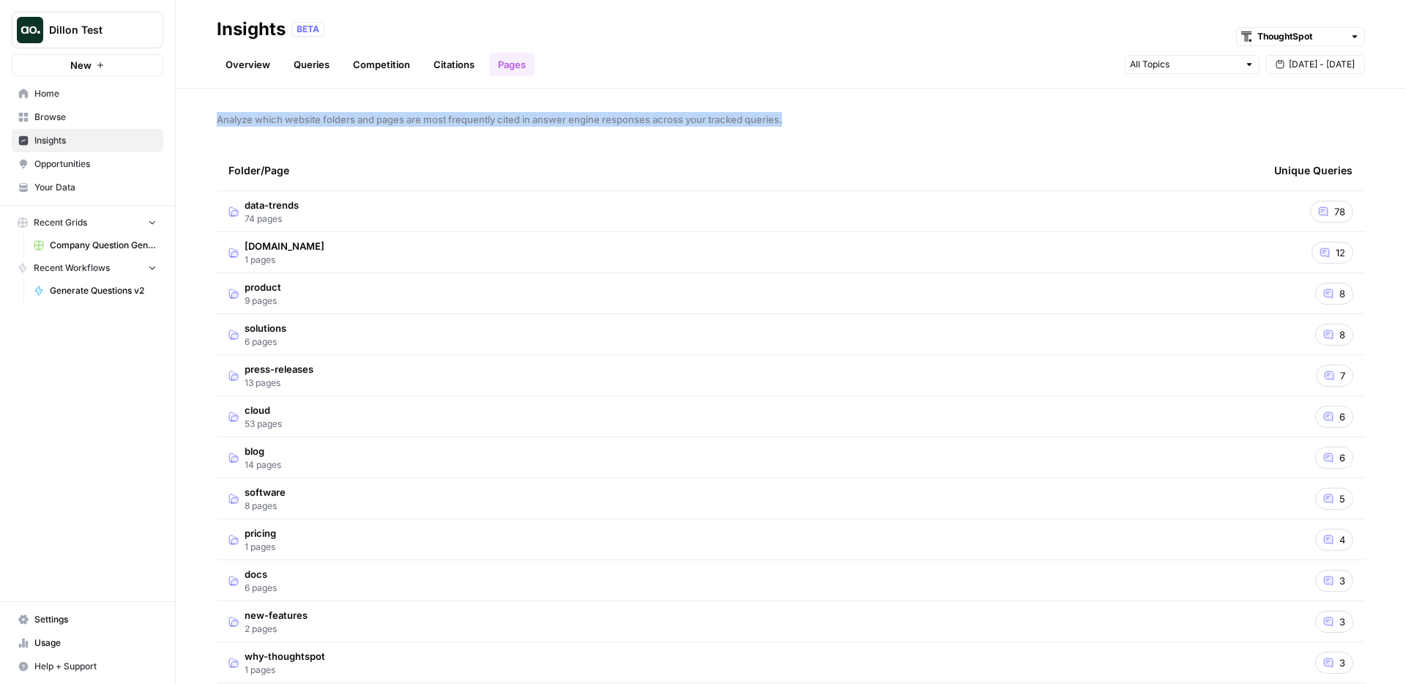
click at [316, 97] on div "Analyze which website folders and pages are most frequently cited in answer eng…" at bounding box center [791, 386] width 1230 height 595
click at [267, 114] on span "Analyze which website folders and pages are most frequently cited in answer eng…" at bounding box center [791, 119] width 1148 height 15
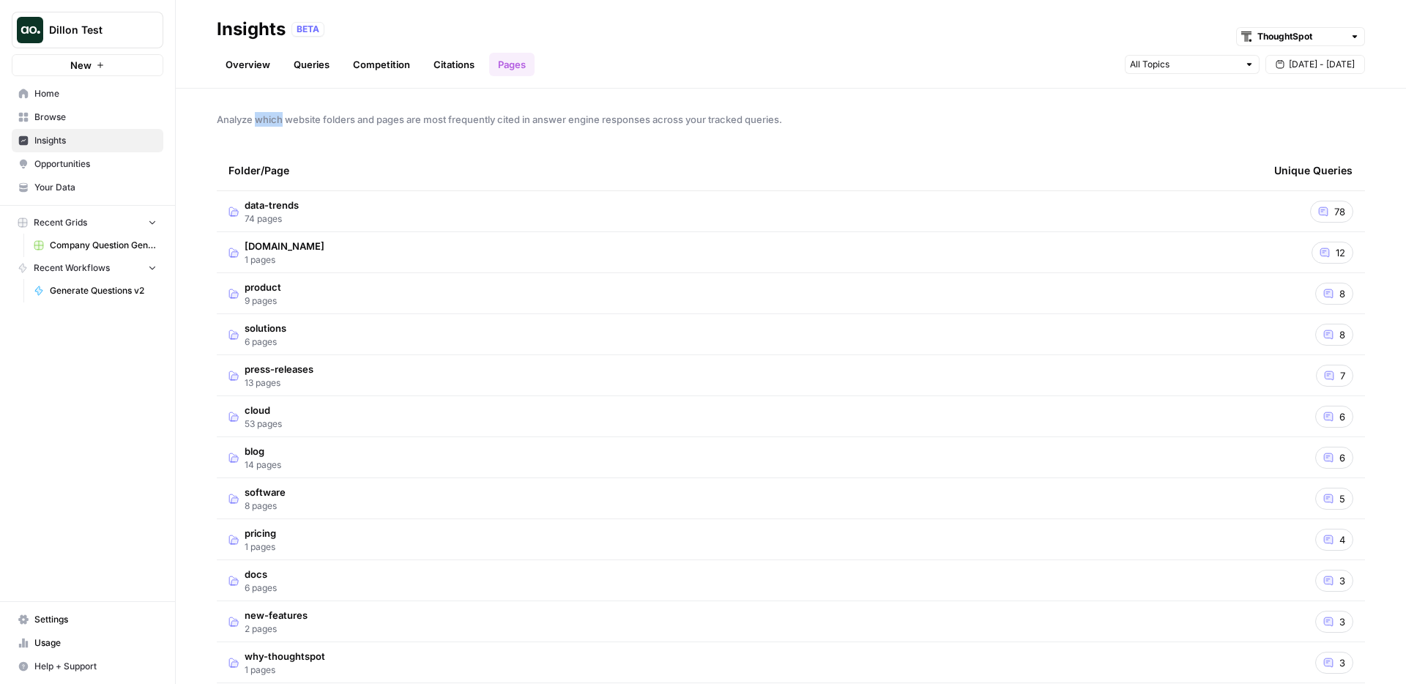
click at [267, 114] on span "Analyze which website folders and pages are most frequently cited in answer eng…" at bounding box center [791, 119] width 1148 height 15
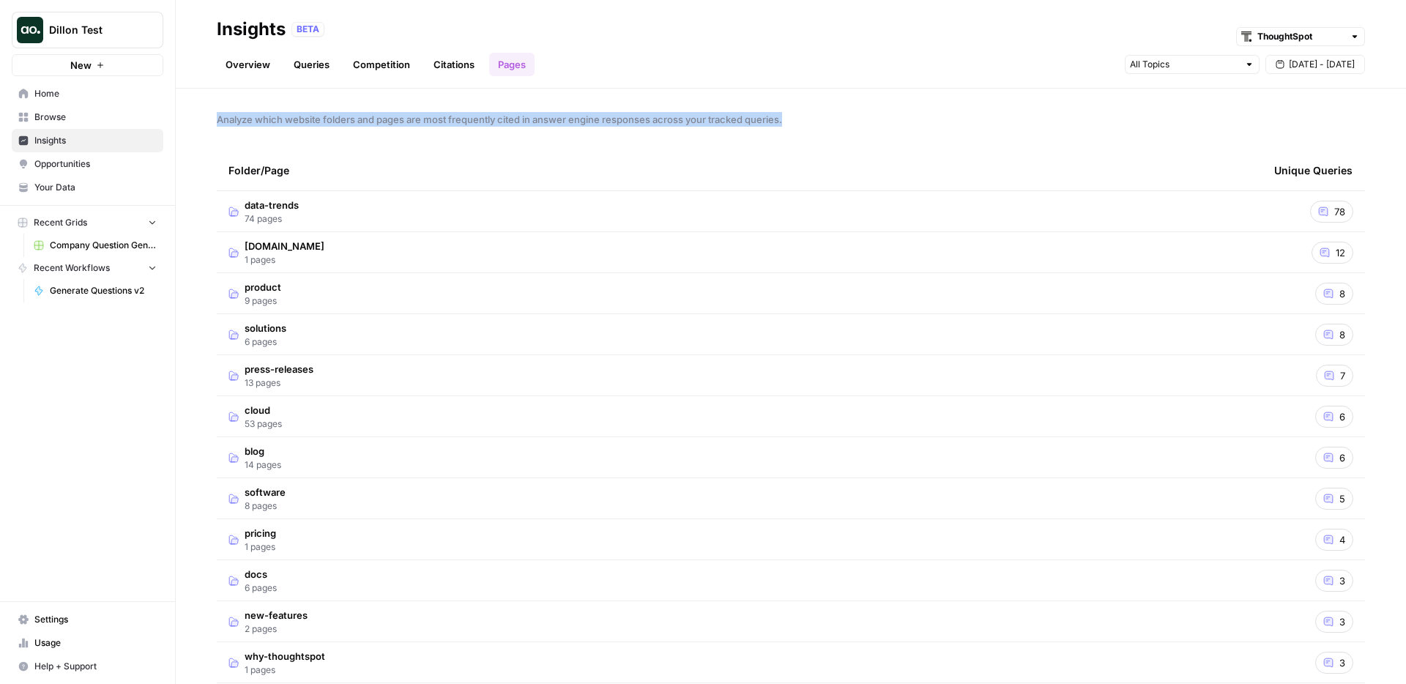
click at [267, 114] on span "Analyze which website folders and pages are most frequently cited in answer eng…" at bounding box center [791, 119] width 1148 height 15
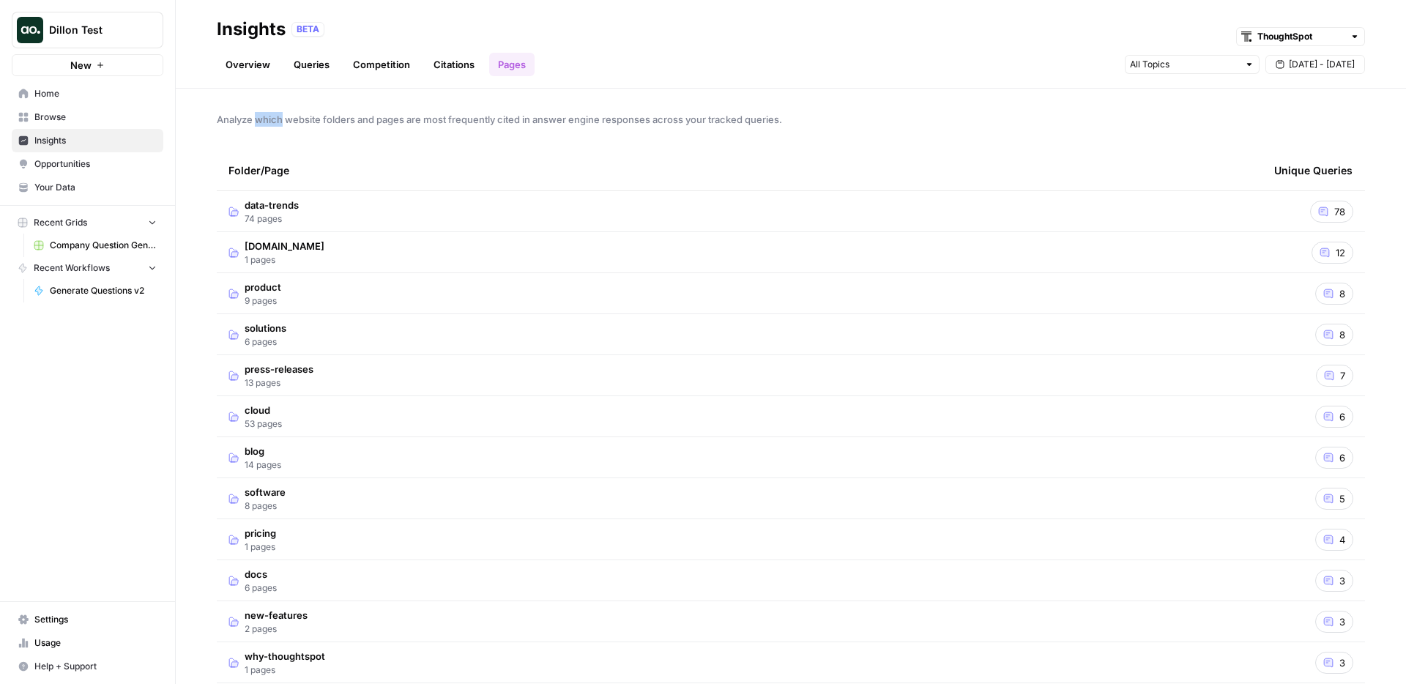
click at [267, 114] on span "Analyze which website folders and pages are most frequently cited in answer eng…" at bounding box center [791, 119] width 1148 height 15
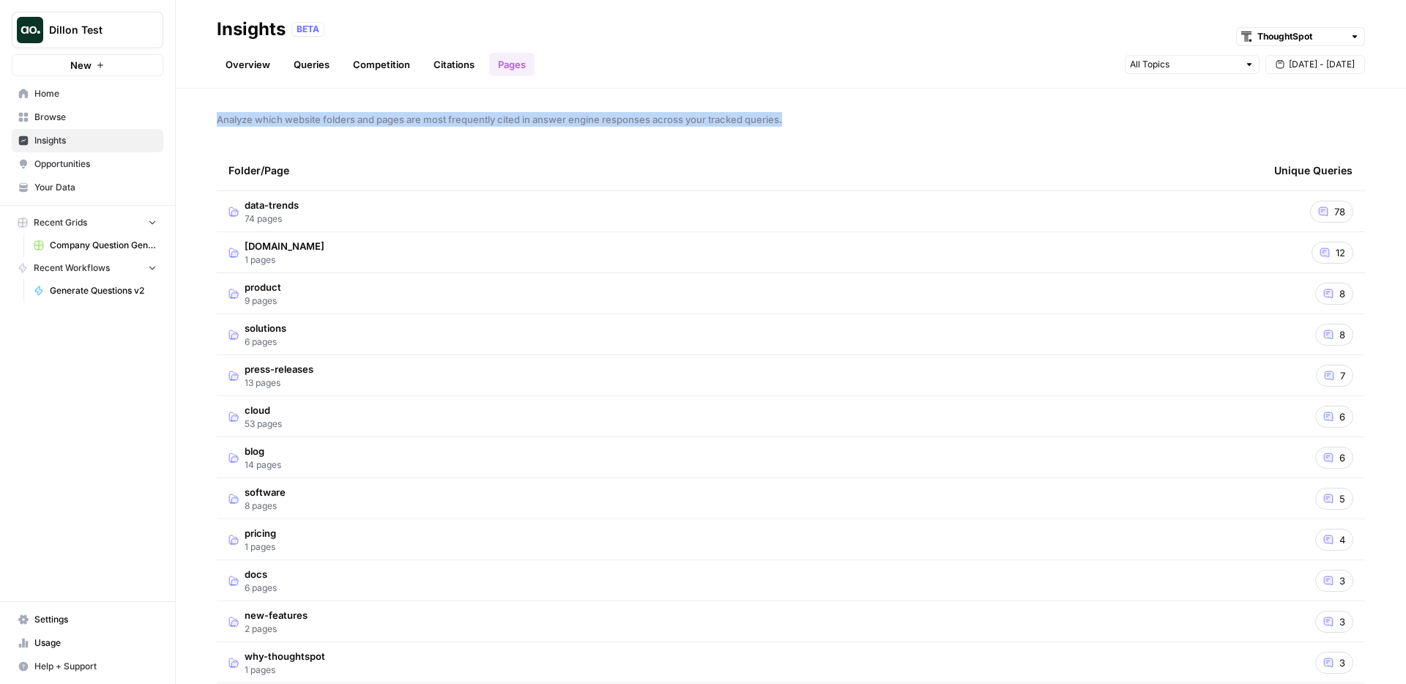
click at [267, 114] on span "Analyze which website folders and pages are most frequently cited in answer eng…" at bounding box center [791, 119] width 1148 height 15
click at [265, 118] on span "Analyze which website folders and pages are most frequently cited in answer eng…" at bounding box center [791, 119] width 1148 height 15
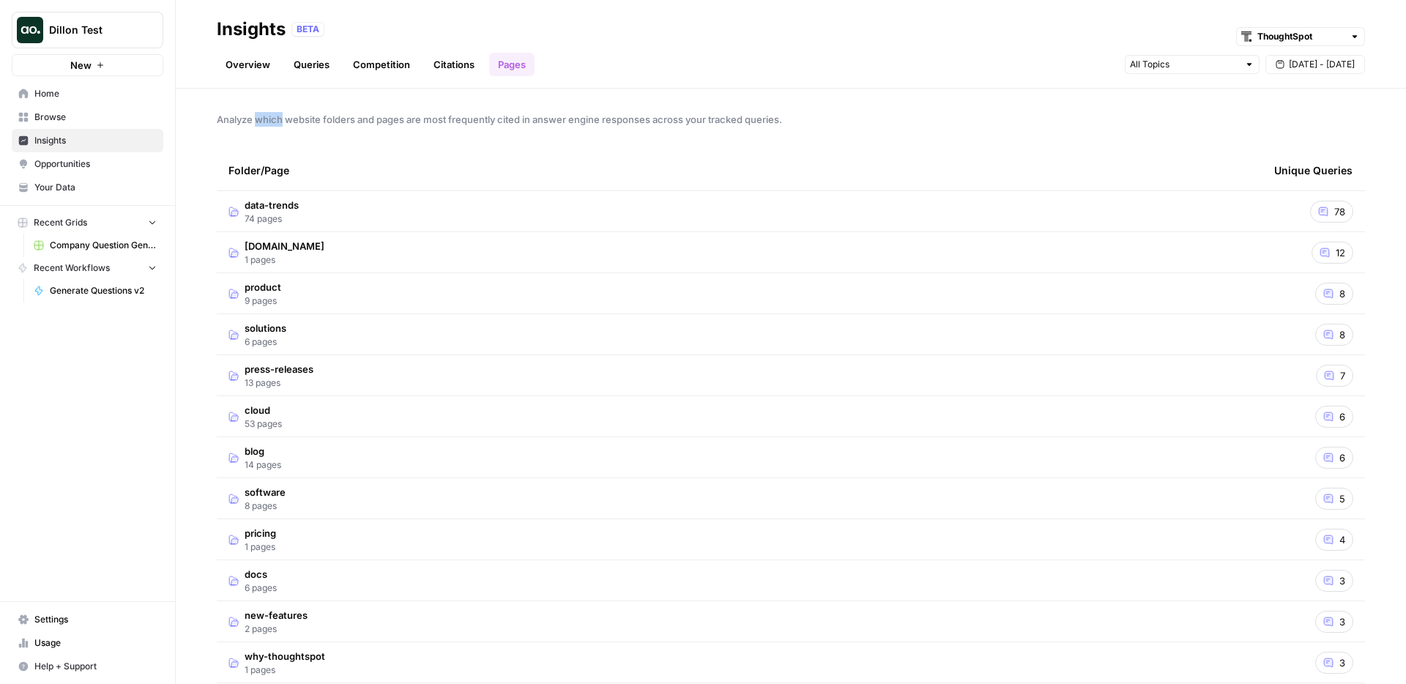
click at [265, 118] on span "Analyze which website folders and pages are most frequently cited in answer eng…" at bounding box center [791, 119] width 1148 height 15
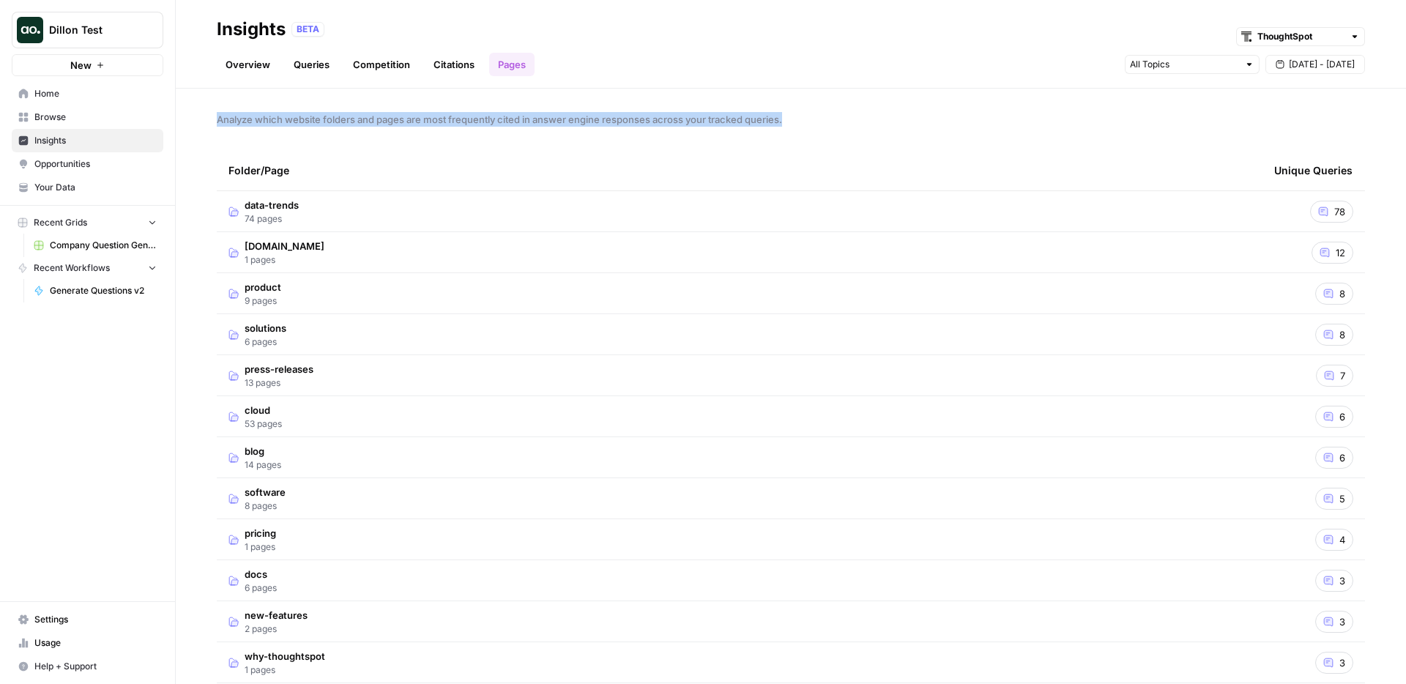
click at [265, 118] on span "Analyze which website folders and pages are most frequently cited in answer eng…" at bounding box center [791, 119] width 1148 height 15
click at [278, 120] on span "Analyze which website folders and pages are most frequently cited in answer eng…" at bounding box center [791, 119] width 1148 height 15
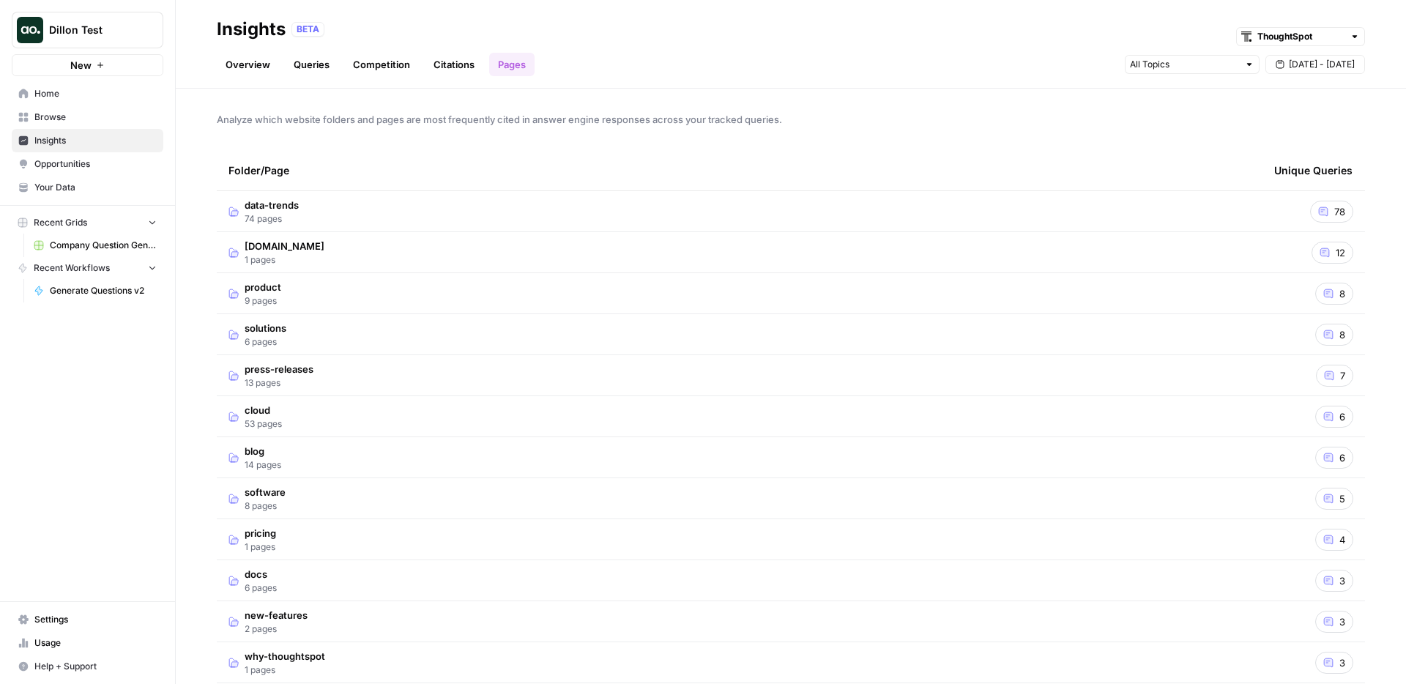
click at [278, 120] on span "Analyze which website folders and pages are most frequently cited in answer eng…" at bounding box center [791, 119] width 1148 height 15
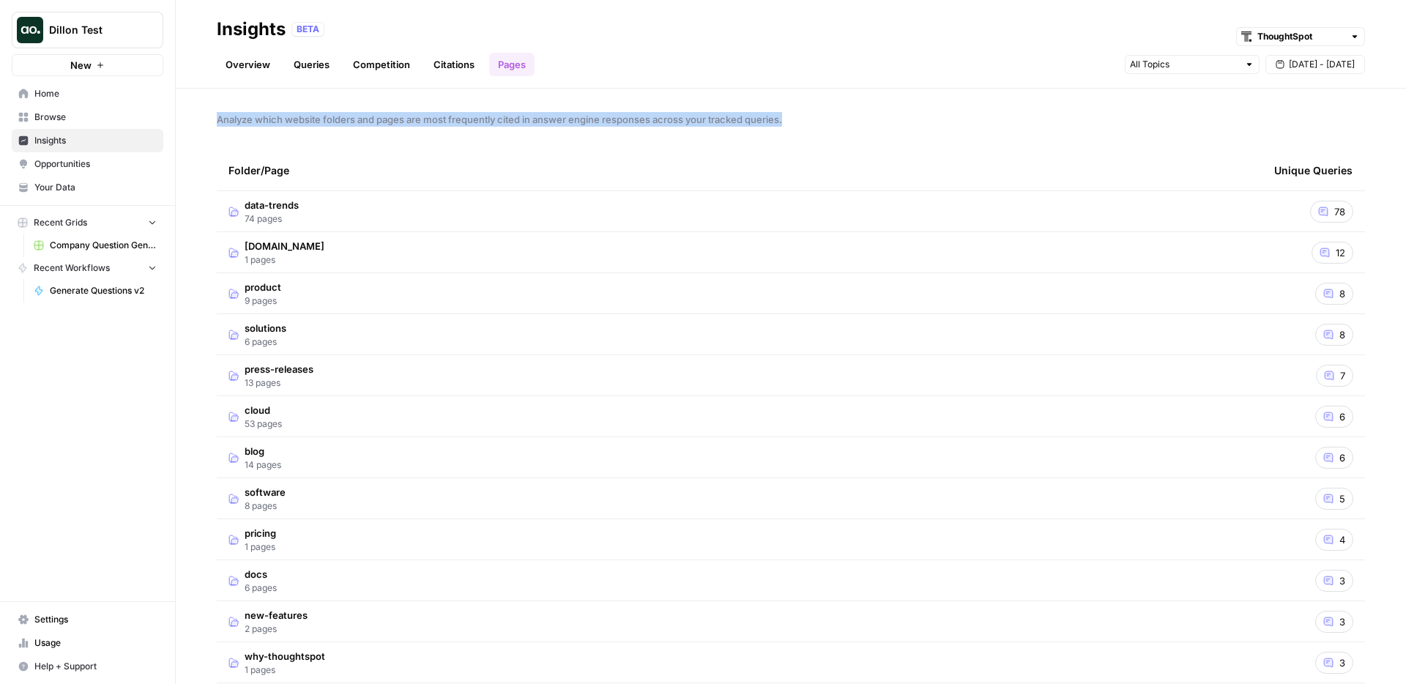
click at [308, 124] on span "Analyze which website folders and pages are most frequently cited in answer eng…" at bounding box center [791, 119] width 1148 height 15
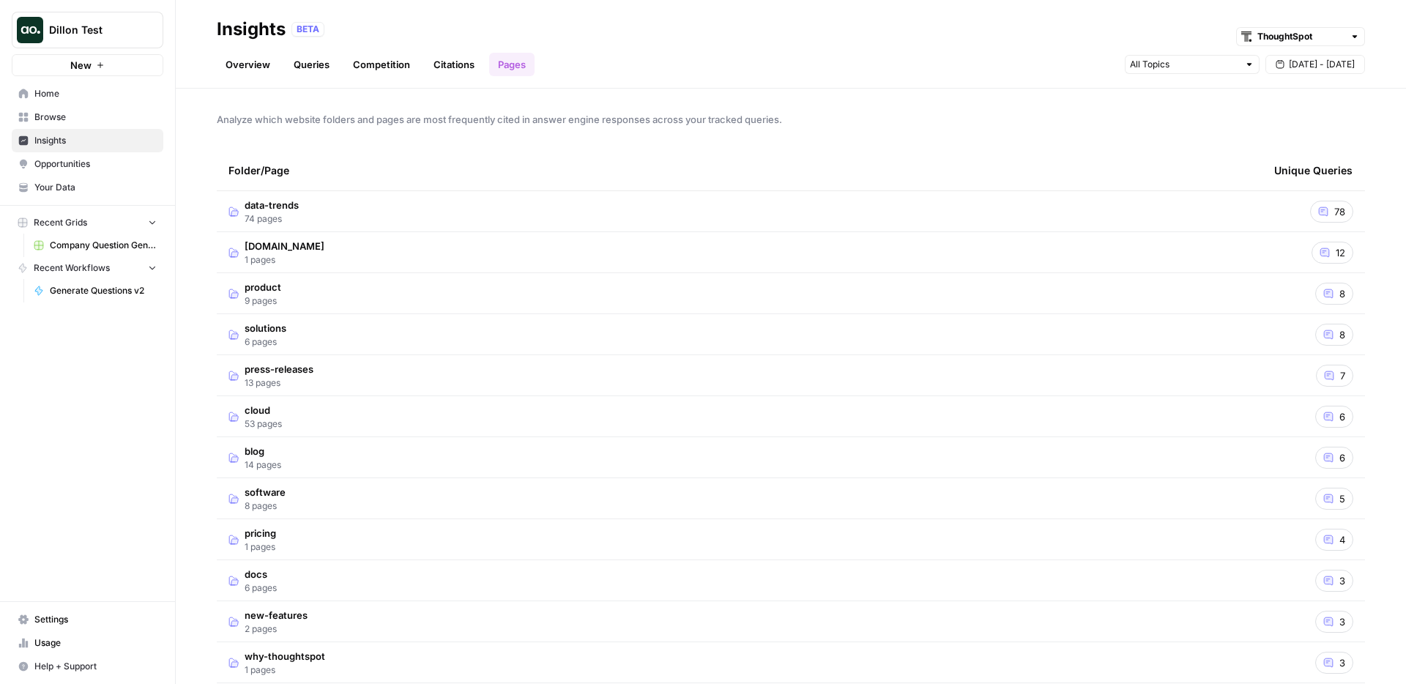
click at [308, 124] on span "Analyze which website folders and pages are most frequently cited in answer eng…" at bounding box center [791, 119] width 1148 height 15
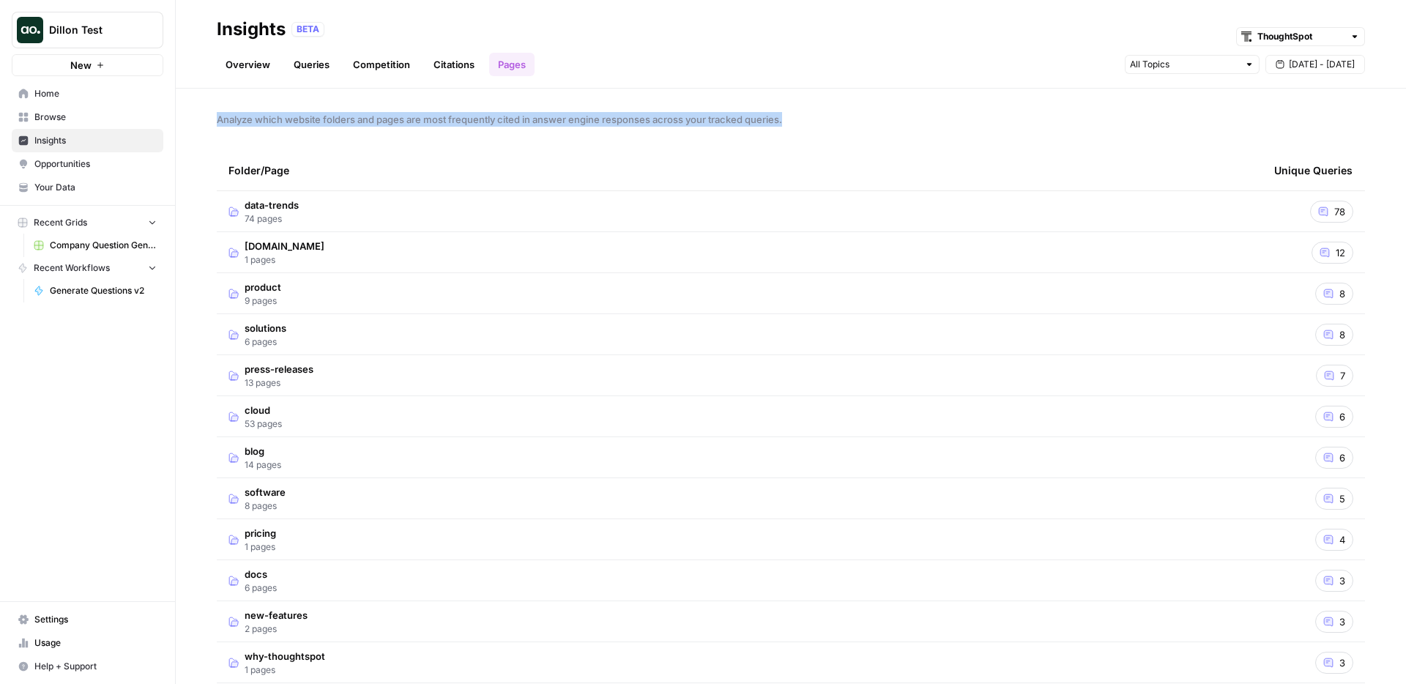
click at [274, 123] on span "Analyze which website folders and pages are most frequently cited in answer eng…" at bounding box center [791, 119] width 1148 height 15
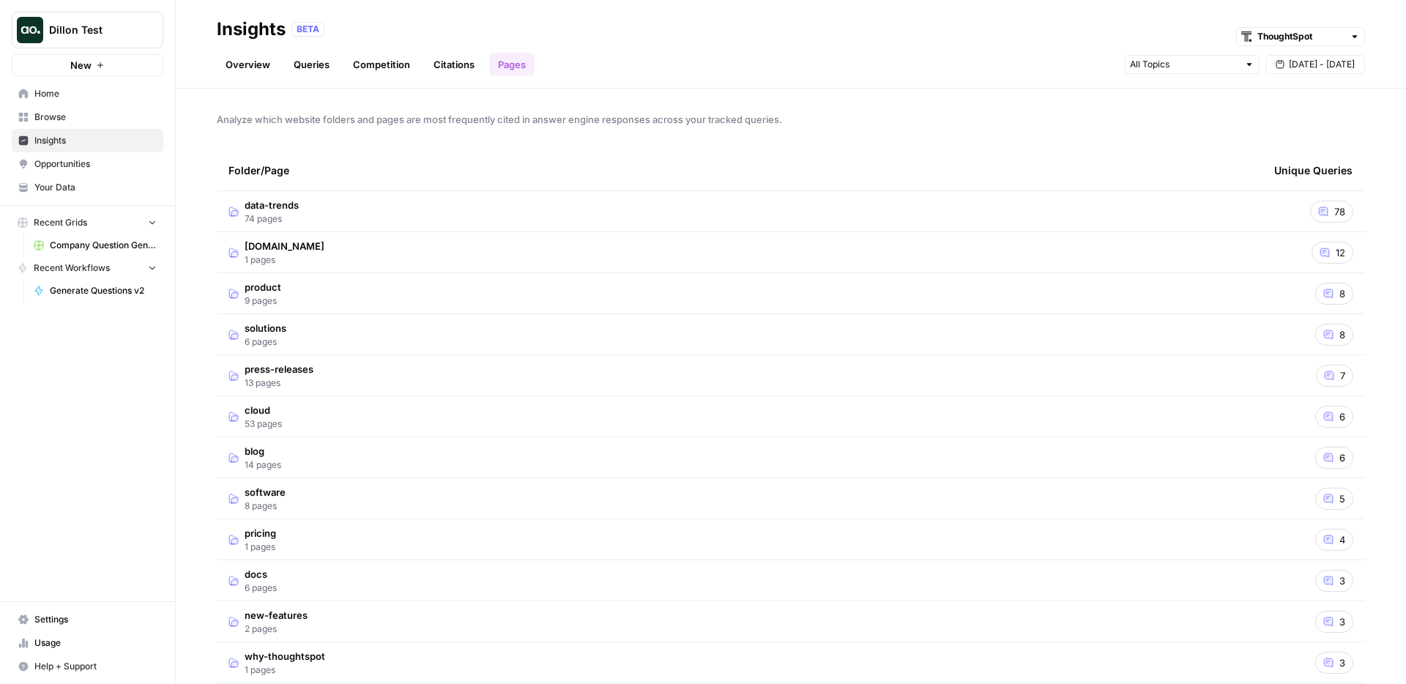
click at [274, 123] on span "Analyze which website folders and pages are most frequently cited in answer eng…" at bounding box center [791, 119] width 1148 height 15
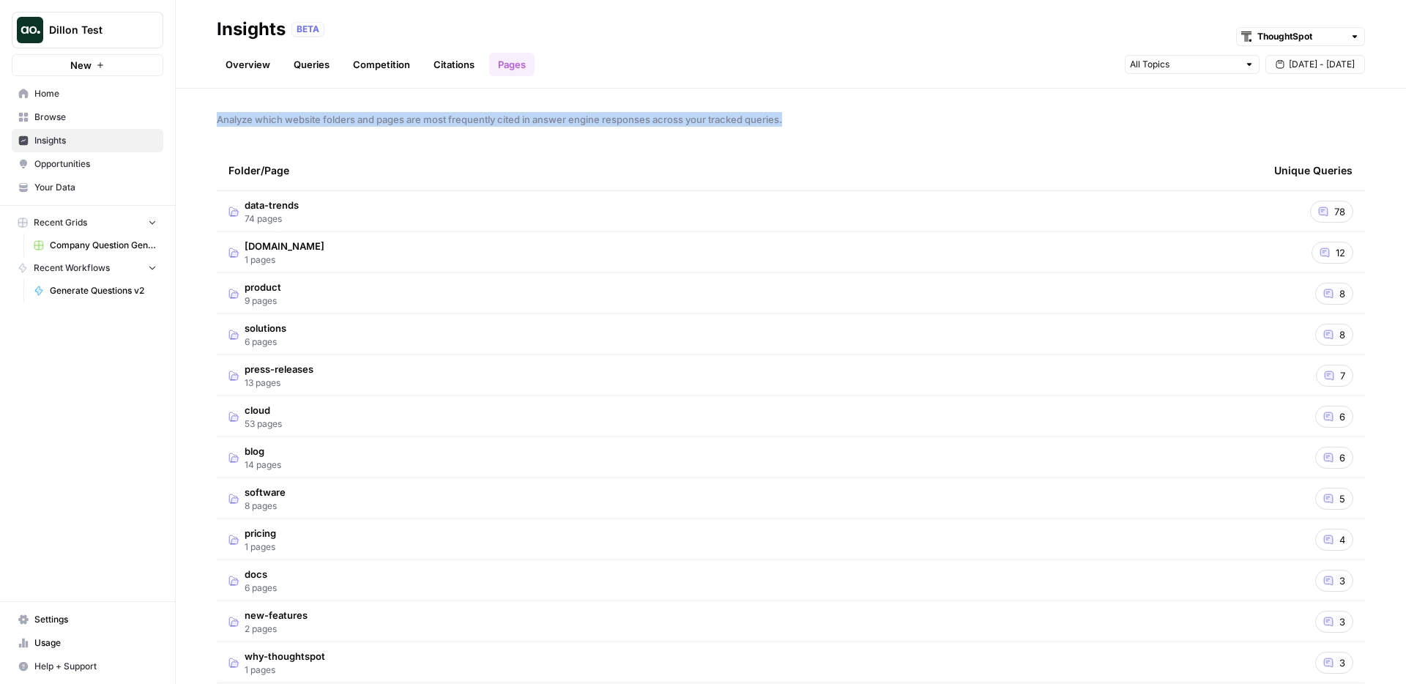
click at [237, 130] on div "Analyze which website folders and pages are most frequently cited in answer eng…" at bounding box center [791, 386] width 1230 height 595
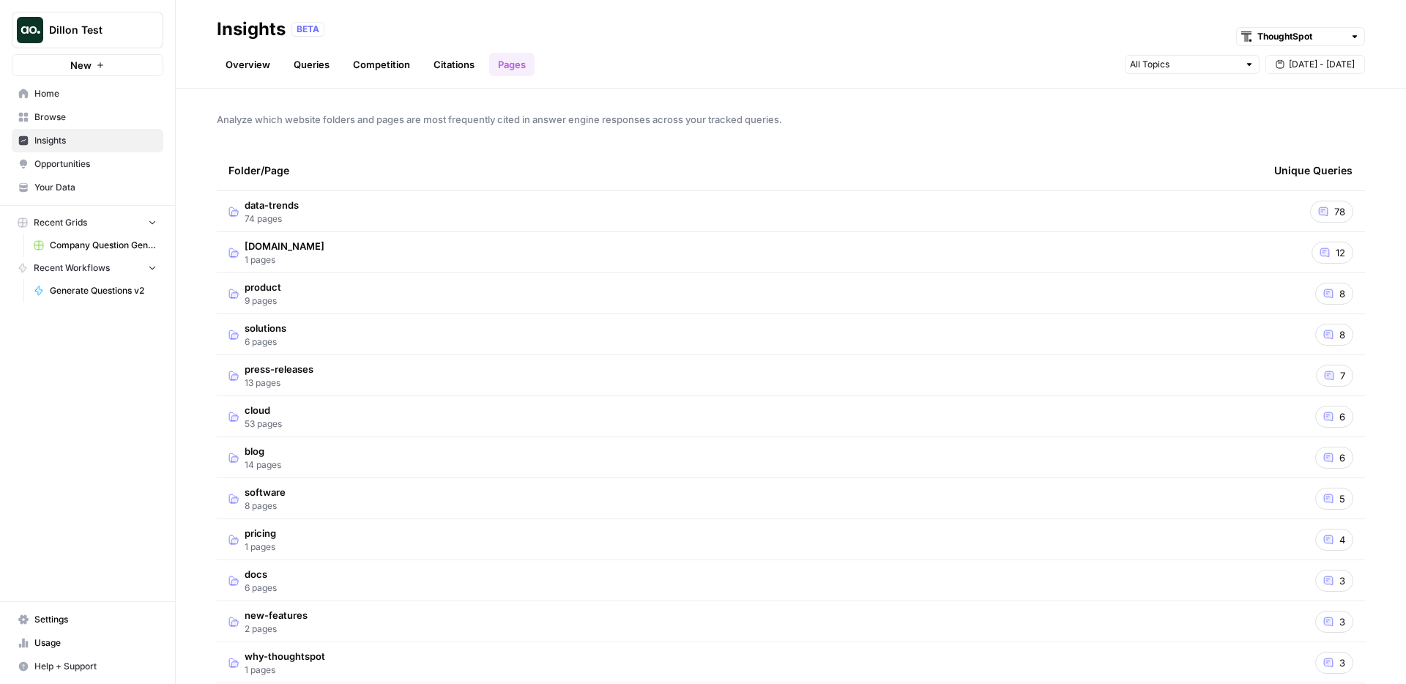
click at [237, 130] on div "Analyze which website folders and pages are most frequently cited in answer eng…" at bounding box center [791, 386] width 1230 height 595
click at [240, 129] on div "Analyze which website folders and pages are most frequently cited in answer eng…" at bounding box center [791, 386] width 1230 height 595
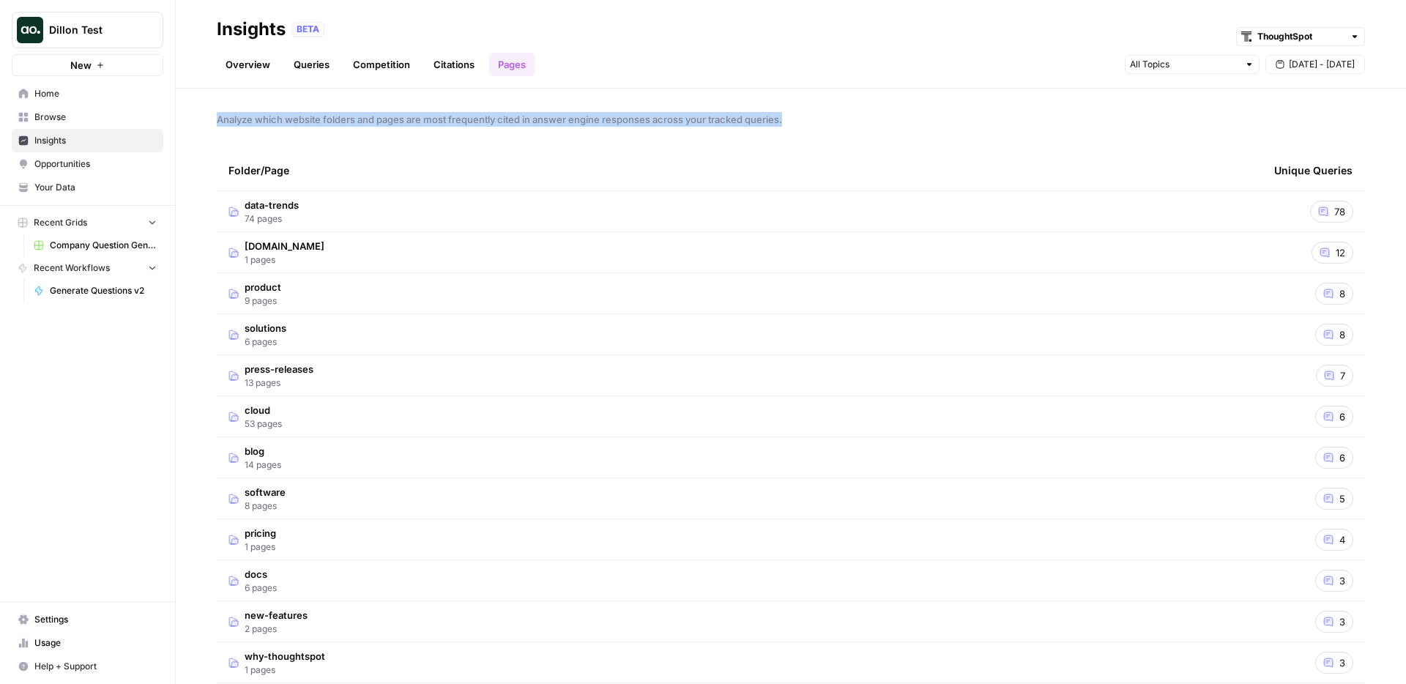
click at [272, 119] on span "Analyze which website folders and pages are most frequently cited in answer eng…" at bounding box center [791, 119] width 1148 height 15
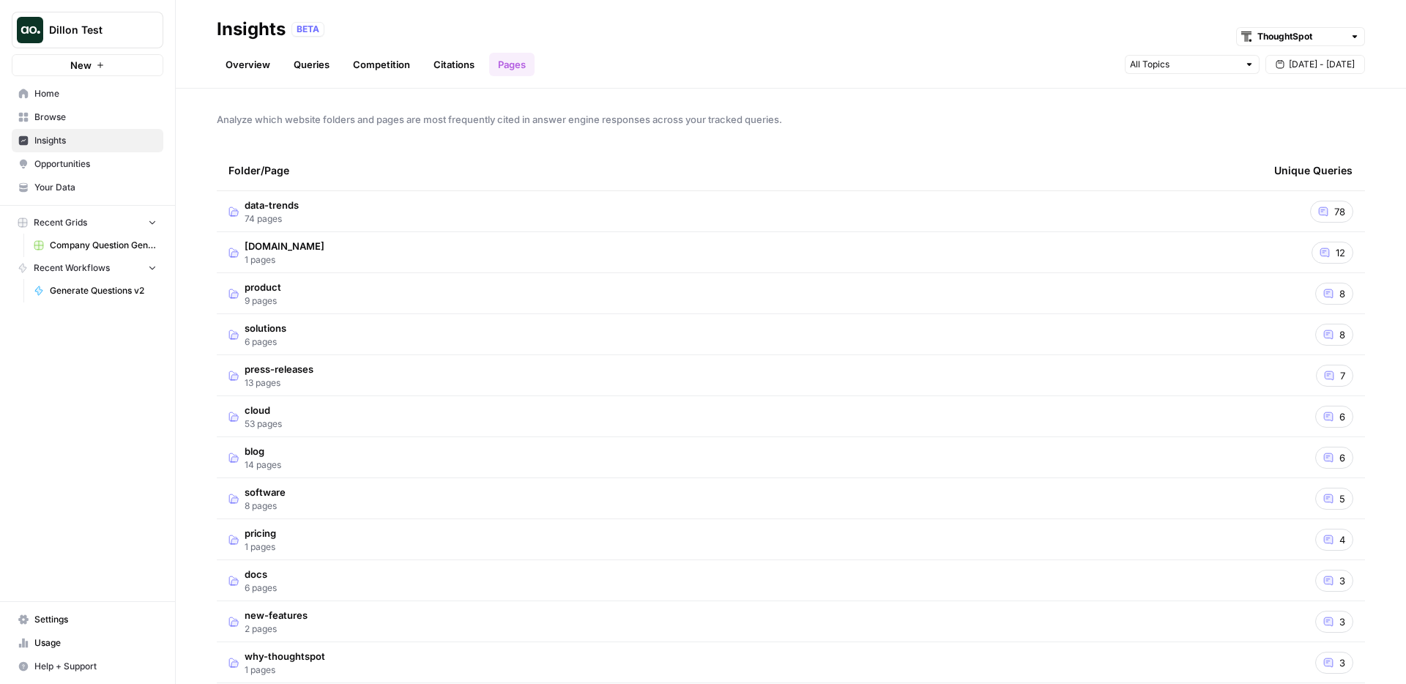
click at [272, 119] on span "Analyze which website folders and pages are most frequently cited in answer eng…" at bounding box center [791, 119] width 1148 height 15
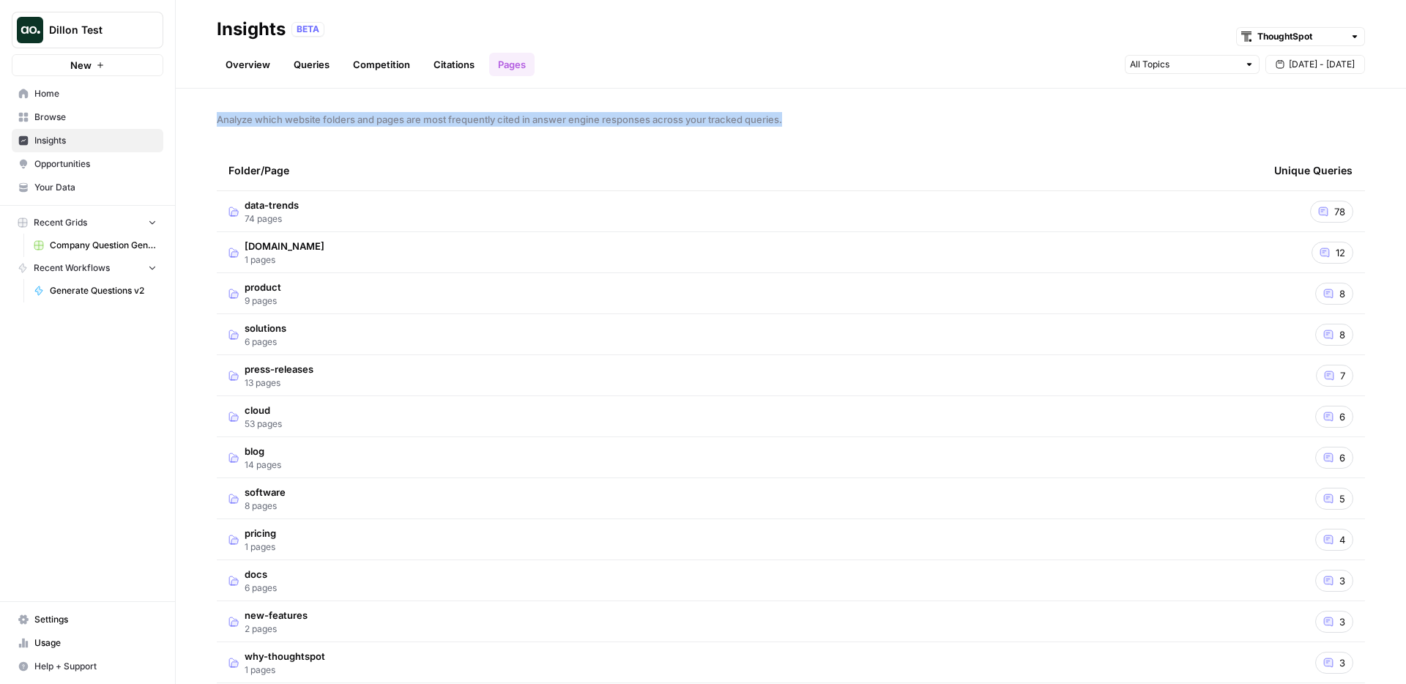
click at [272, 119] on span "Analyze which website folders and pages are most frequently cited in answer eng…" at bounding box center [791, 119] width 1148 height 15
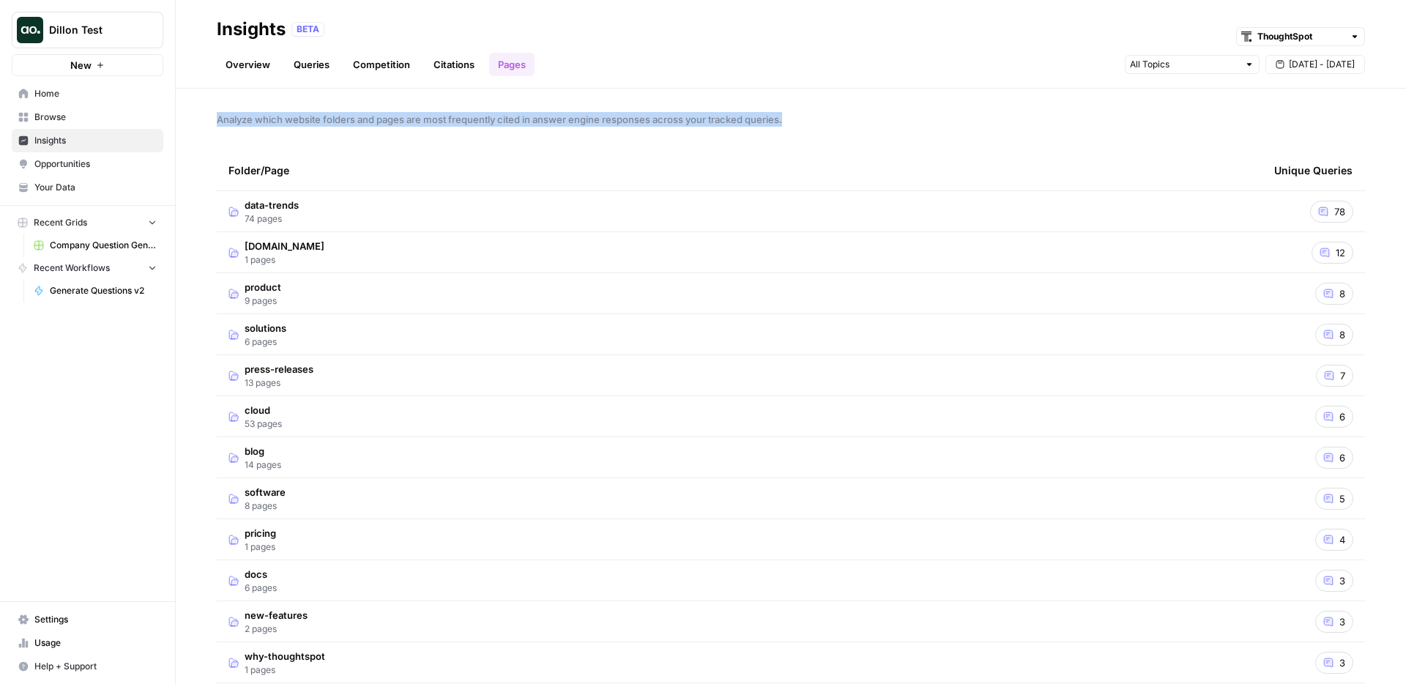
click at [272, 119] on span "Analyze which website folders and pages are most frequently cited in answer eng…" at bounding box center [791, 119] width 1148 height 15
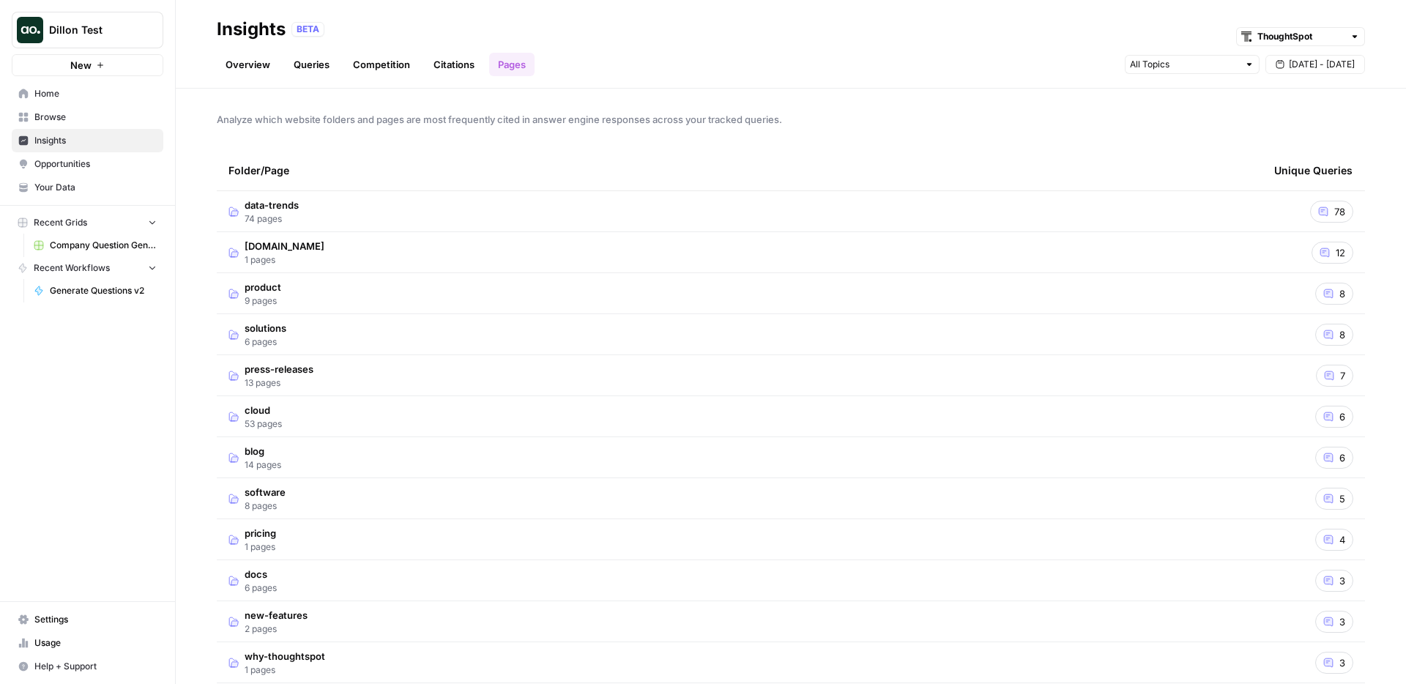
click at [729, 227] on td "data-trends 74 pages" at bounding box center [740, 211] width 1046 height 40
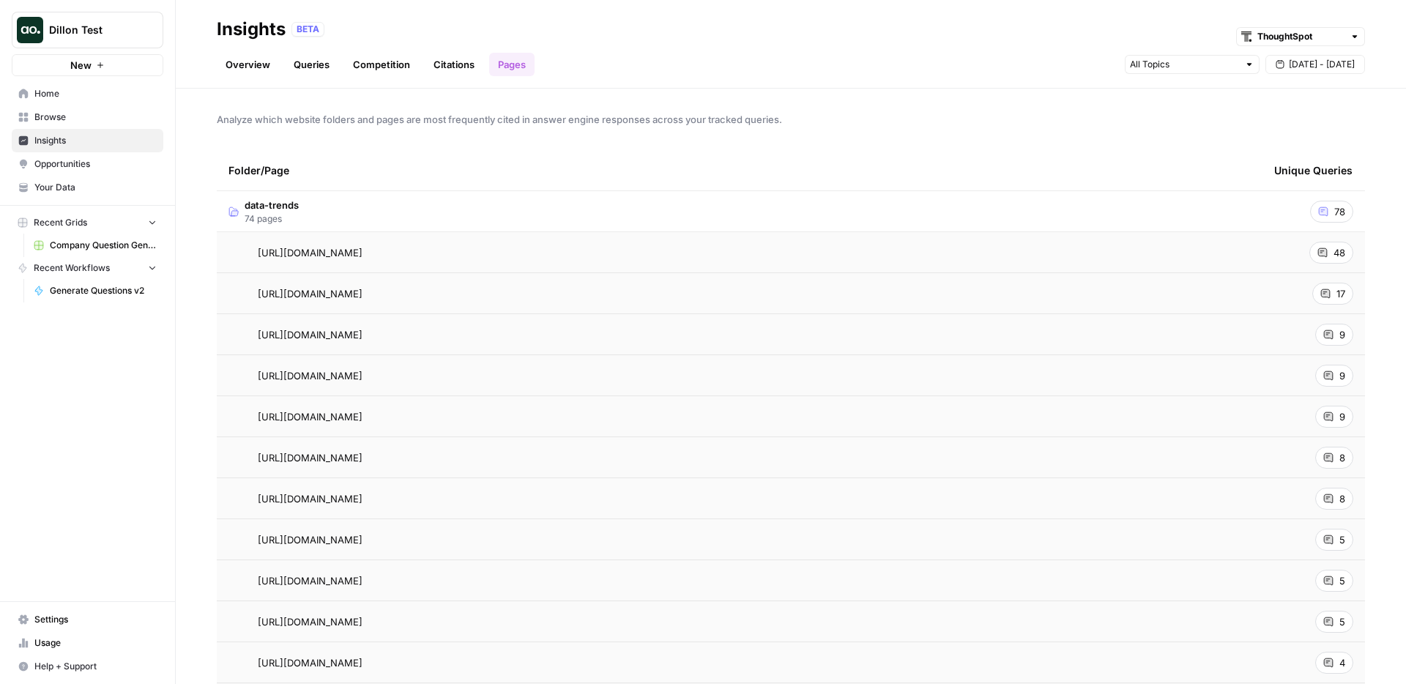
click at [631, 271] on td "[URL][DOMAIN_NAME] Go to page" at bounding box center [740, 252] width 1046 height 40
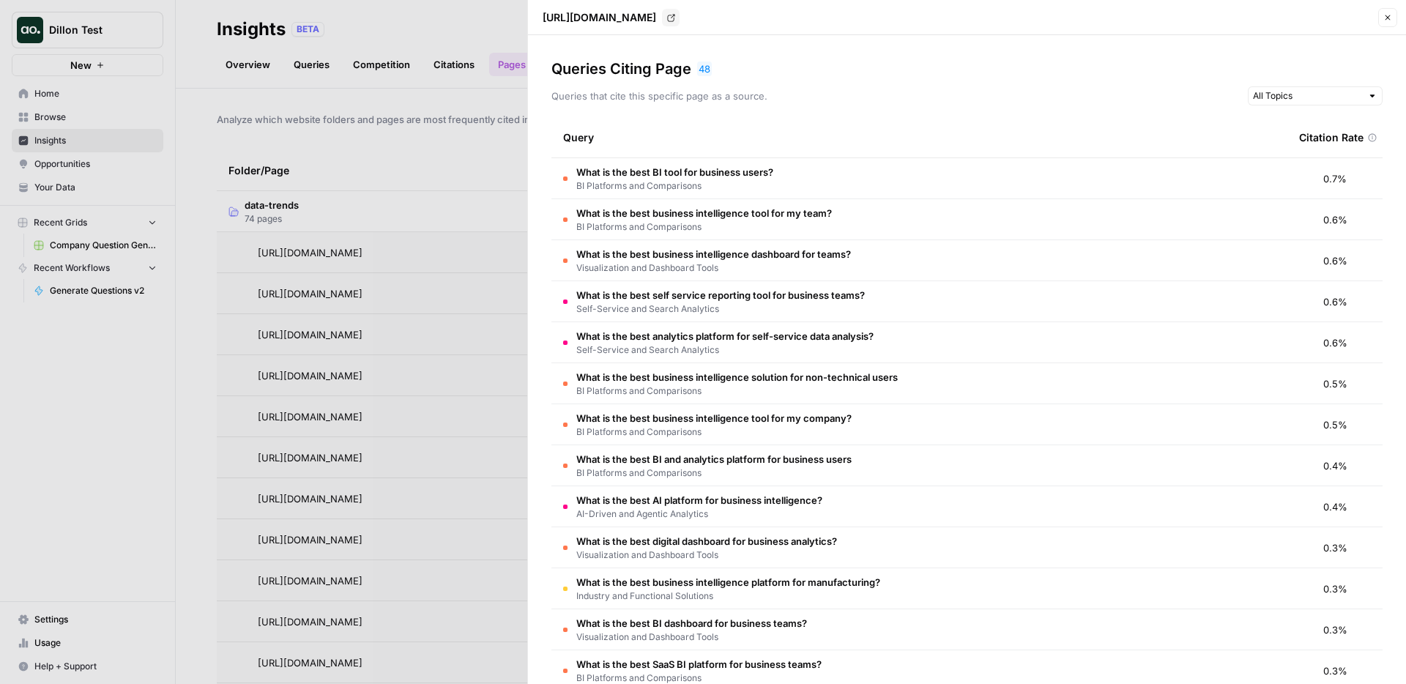
click at [1041, 65] on div "Queries Citing Page 48" at bounding box center [966, 69] width 831 height 21
click at [1393, 15] on button "Close" at bounding box center [1387, 17] width 19 height 19
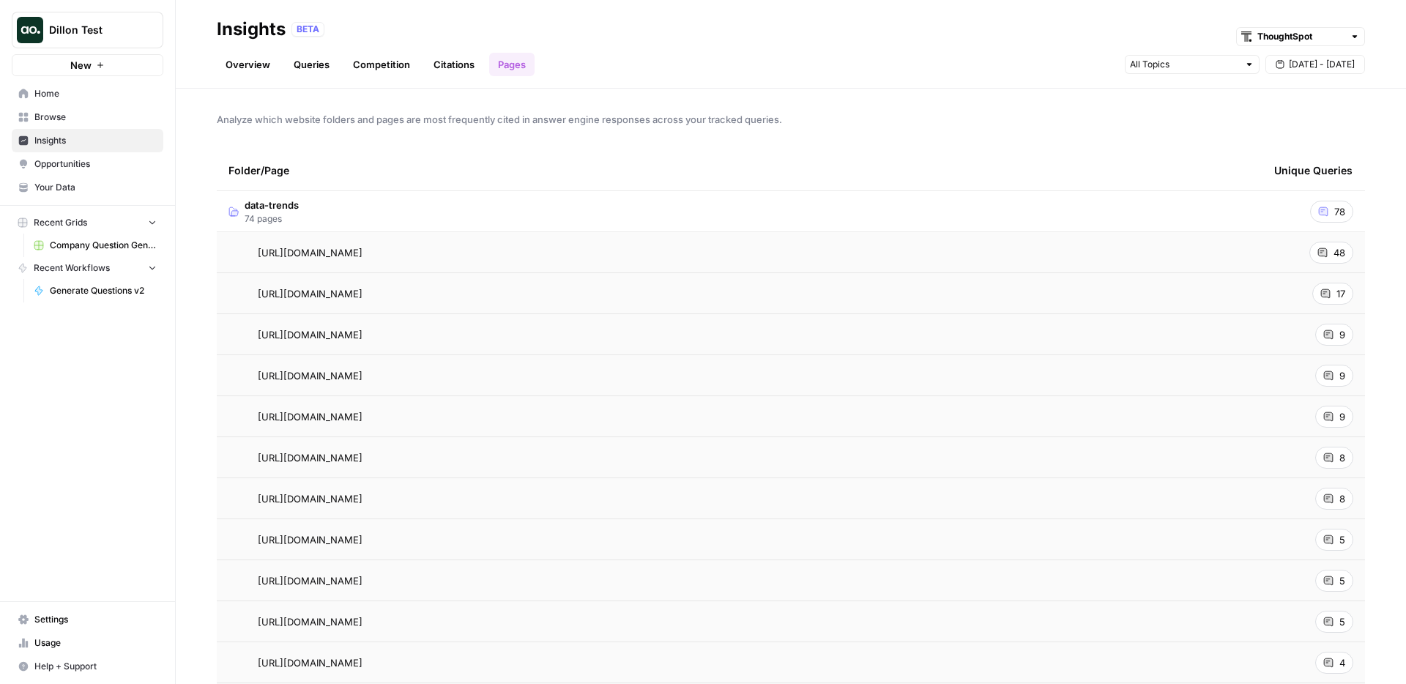
click at [382, 111] on div "Analyze which website folders and pages are most frequently cited in answer eng…" at bounding box center [791, 386] width 1230 height 595
